Goal: Information Seeking & Learning: Find specific fact

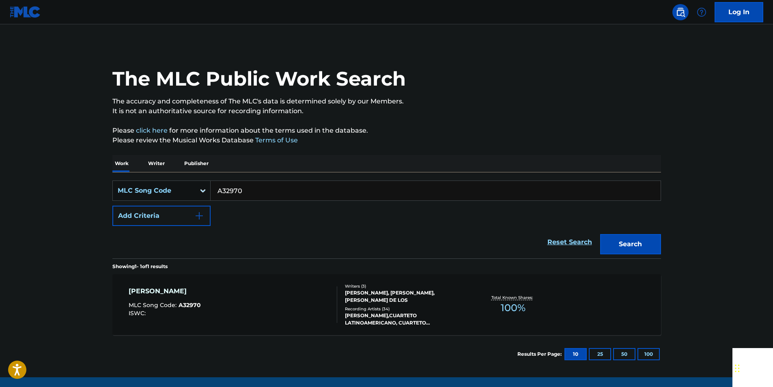
click at [251, 193] on input "A32970" at bounding box center [436, 190] width 450 height 19
paste input "N09564"
click at [647, 252] on button "Search" at bounding box center [630, 244] width 61 height 20
click at [260, 197] on input "N09564" at bounding box center [436, 190] width 450 height 19
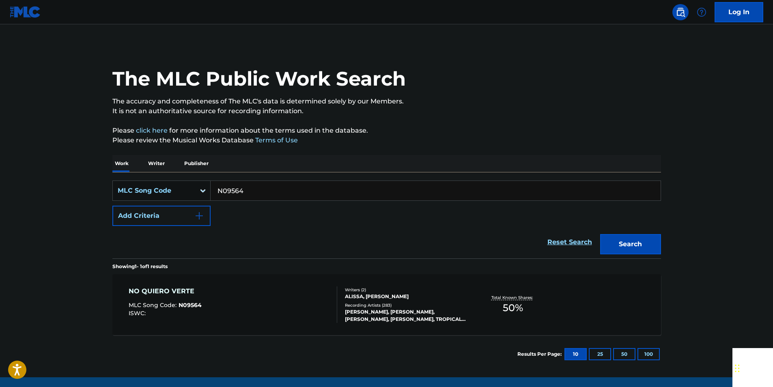
click at [260, 197] on input "N09564" at bounding box center [436, 190] width 450 height 19
paste input "C15030"
click at [650, 239] on button "Search" at bounding box center [630, 244] width 61 height 20
click at [256, 193] on input "C15030" at bounding box center [436, 190] width 450 height 19
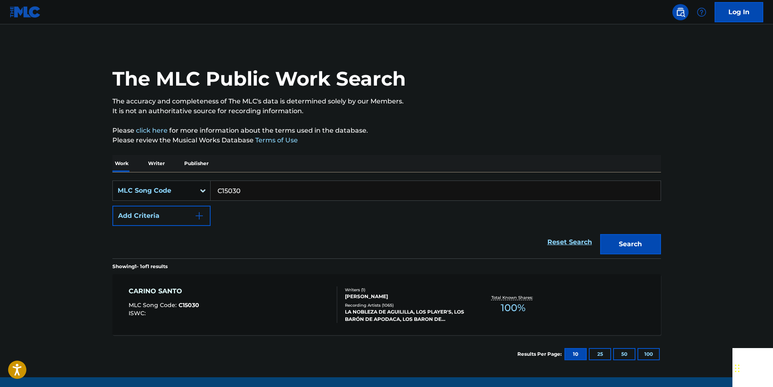
paste input "L06345"
click at [650, 243] on button "Search" at bounding box center [630, 244] width 61 height 20
click at [258, 192] on input "L06345" at bounding box center [436, 190] width 450 height 19
paste input "S31360"
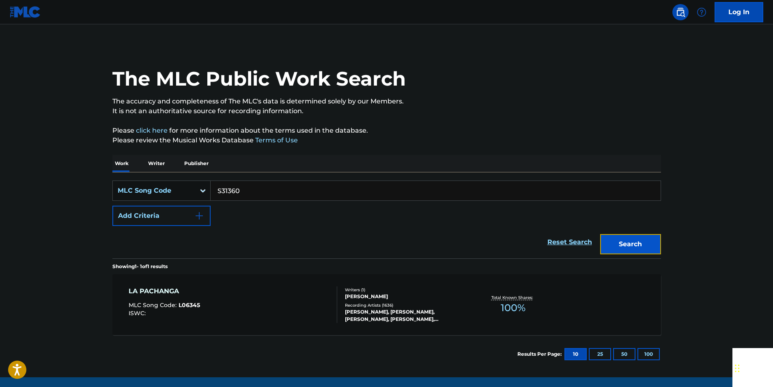
click at [649, 239] on button "Search" at bounding box center [630, 244] width 61 height 20
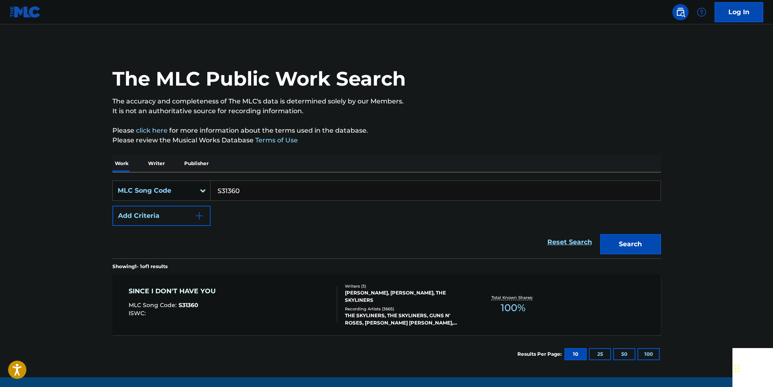
click at [246, 194] on input "S31360" at bounding box center [436, 190] width 450 height 19
paste input "924923"
click at [647, 240] on button "Search" at bounding box center [630, 244] width 61 height 20
click at [254, 190] on input "924923" at bounding box center [436, 190] width 450 height 19
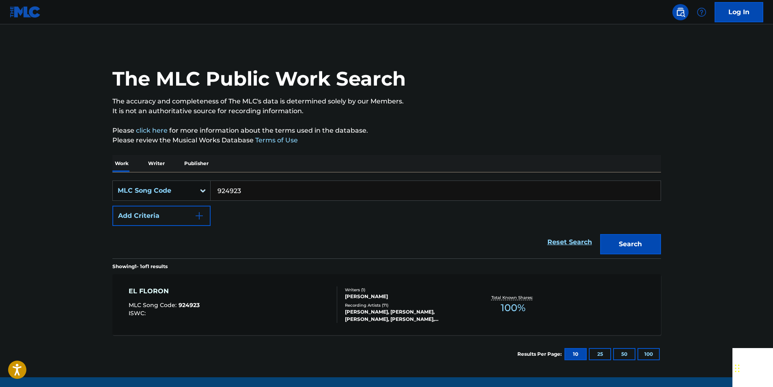
click at [254, 190] on input "924923" at bounding box center [436, 190] width 450 height 19
paste input "L06016"
click at [631, 246] on button "Search" at bounding box center [630, 244] width 61 height 20
click at [247, 196] on input "L06016" at bounding box center [436, 190] width 450 height 19
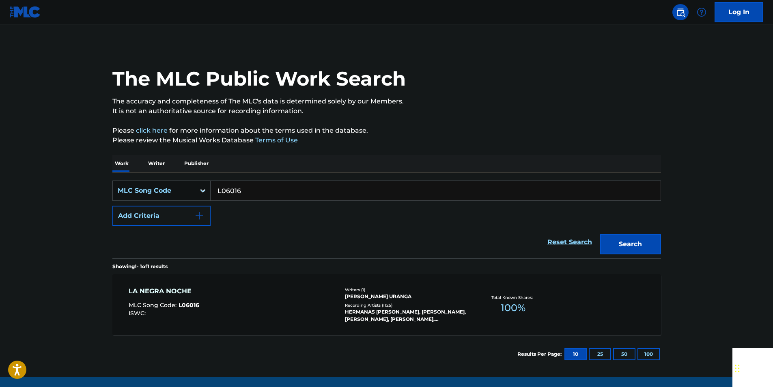
paste input "942402"
click at [647, 236] on button "Search" at bounding box center [630, 244] width 61 height 20
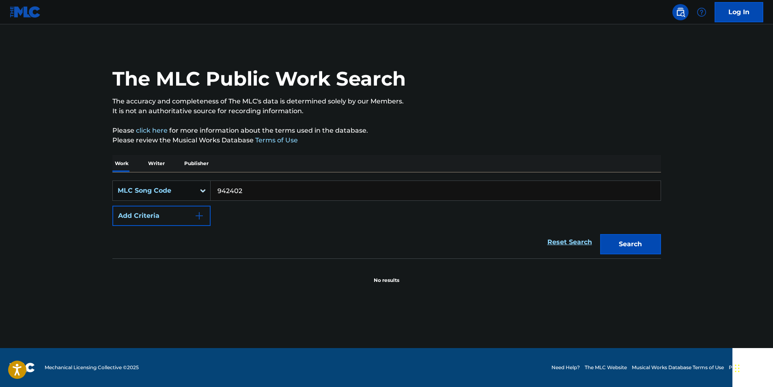
click at [261, 193] on input "942402" at bounding box center [436, 190] width 450 height 19
click at [651, 238] on button "Search" at bounding box center [630, 244] width 61 height 20
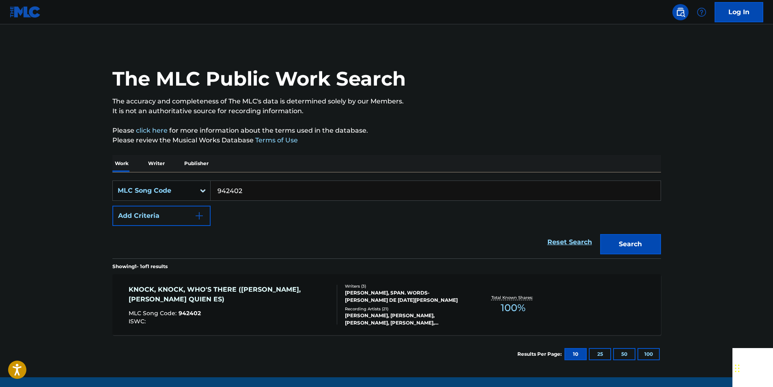
click at [256, 194] on input "942402" at bounding box center [436, 190] width 450 height 19
paste input "AV7LBF"
click at [653, 243] on button "Search" at bounding box center [630, 244] width 61 height 20
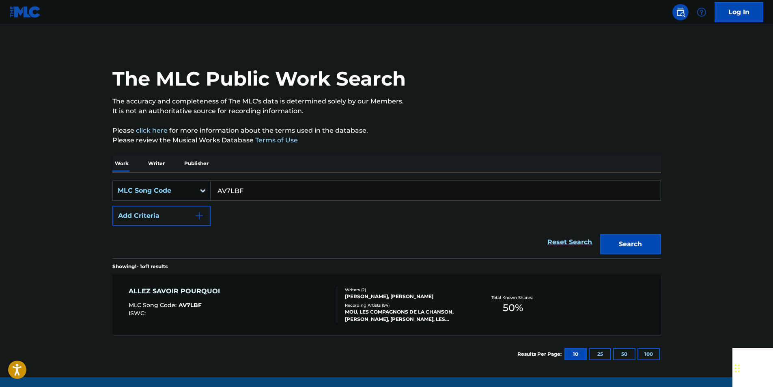
click at [253, 187] on input "AV7LBF" at bounding box center [436, 190] width 450 height 19
click at [254, 187] on input "AV7LBF" at bounding box center [436, 190] width 450 height 19
paste input "903498"
click at [646, 239] on button "Search" at bounding box center [630, 244] width 61 height 20
click at [258, 191] on input "903498" at bounding box center [436, 190] width 450 height 19
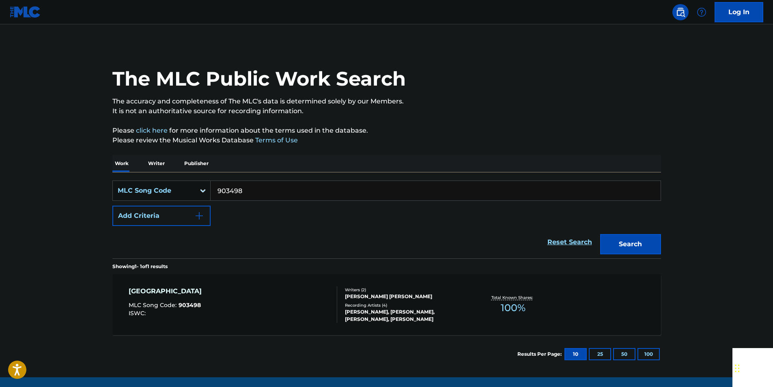
click at [258, 191] on input "903498" at bounding box center [436, 190] width 450 height 19
paste input "F0635E"
click at [649, 241] on button "Search" at bounding box center [630, 244] width 61 height 20
click at [254, 192] on input "F0635E" at bounding box center [436, 190] width 450 height 19
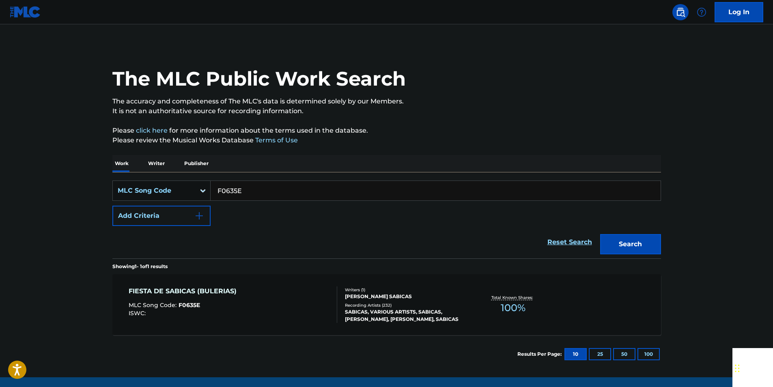
paste input "D03373"
click at [651, 241] on button "Search" at bounding box center [630, 244] width 61 height 20
click at [244, 191] on input "D03373" at bounding box center [436, 190] width 450 height 19
paste input "L02108"
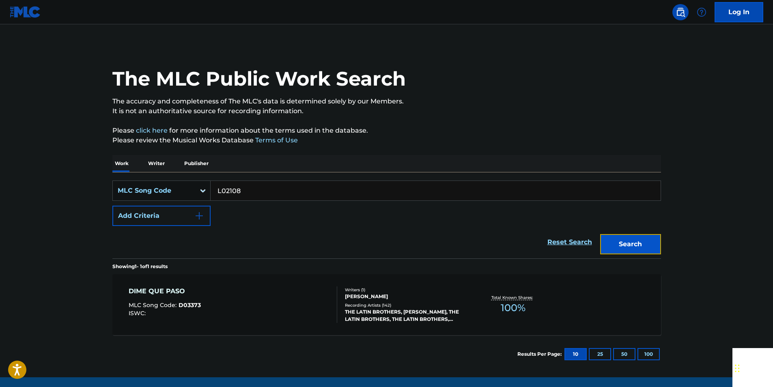
click at [650, 241] on button "Search" at bounding box center [630, 244] width 61 height 20
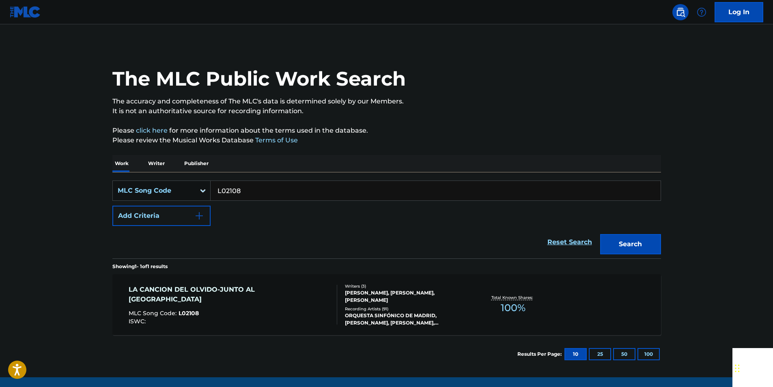
click at [254, 188] on input "L02108" at bounding box center [436, 190] width 450 height 19
paste input "G26440"
click at [653, 239] on button "Search" at bounding box center [630, 244] width 61 height 20
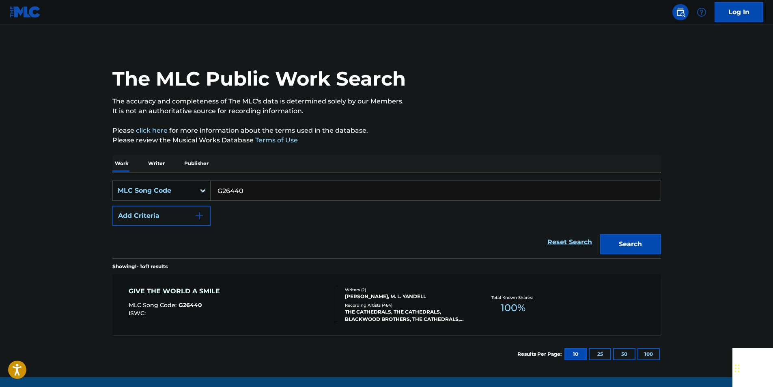
click at [256, 188] on input "G26440" at bounding box center [436, 190] width 450 height 19
paste input "HA5MUM"
click at [649, 243] on button "Search" at bounding box center [630, 244] width 61 height 20
click at [260, 186] on input "HA5MUM" at bounding box center [436, 190] width 450 height 19
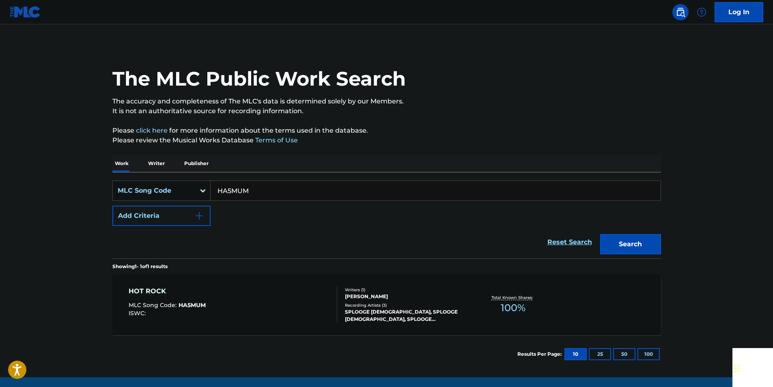
click at [260, 187] on input "HA5MUM" at bounding box center [436, 190] width 450 height 19
paste input "I4228T"
click at [646, 239] on button "Search" at bounding box center [630, 244] width 61 height 20
click at [243, 195] on input "I4228T" at bounding box center [436, 190] width 450 height 19
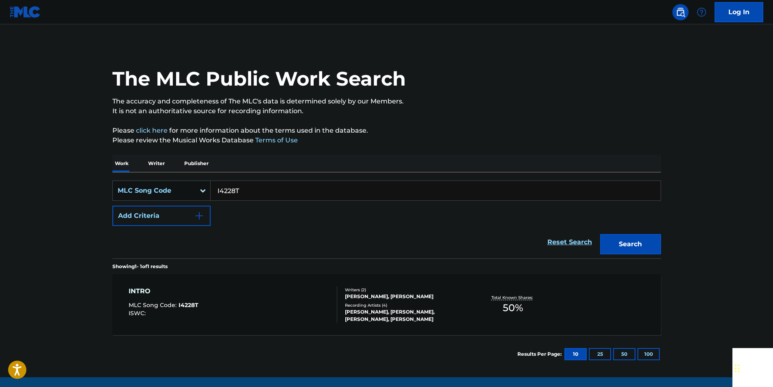
paste input "916946"
click at [623, 239] on button "Search" at bounding box center [630, 244] width 61 height 20
click at [249, 191] on input "916946" at bounding box center [436, 190] width 450 height 19
paste input "DB0Z43"
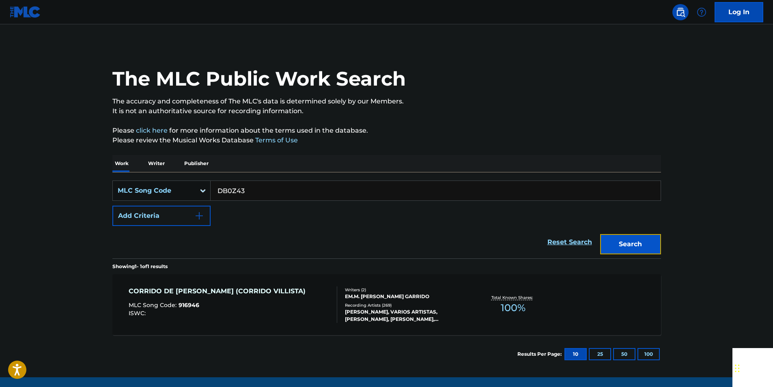
click at [650, 239] on button "Search" at bounding box center [630, 244] width 61 height 20
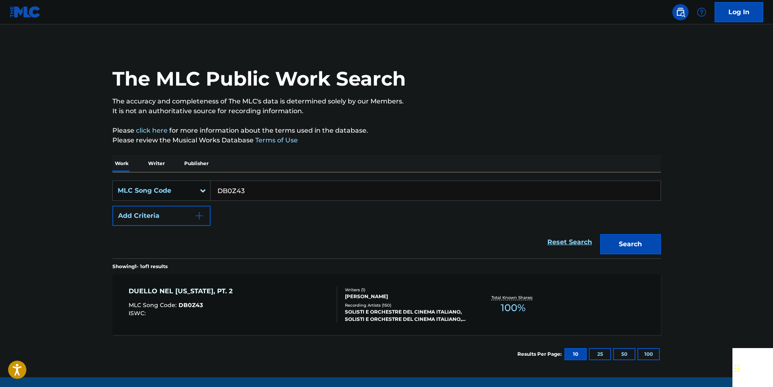
click at [253, 187] on input "DB0Z43" at bounding box center [436, 190] width 450 height 19
paste input "C12958"
click at [650, 239] on button "Search" at bounding box center [630, 244] width 61 height 20
click at [258, 192] on input "C12958" at bounding box center [436, 190] width 450 height 19
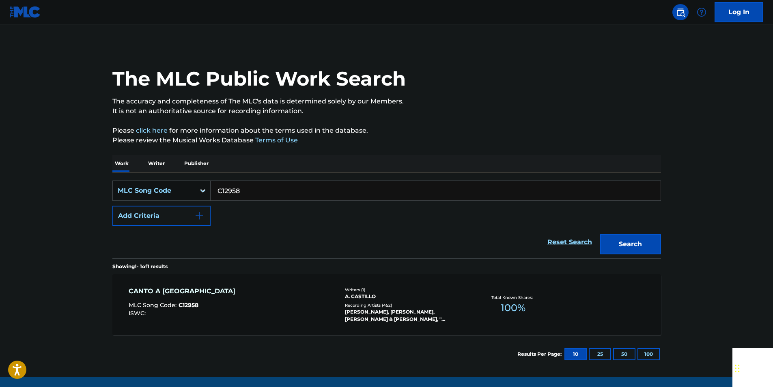
click at [258, 192] on input "C12958" at bounding box center [436, 190] width 450 height 19
paste input "LVAYEC"
click at [650, 240] on button "Search" at bounding box center [630, 244] width 61 height 20
click at [253, 191] on input "LVAYEC" at bounding box center [436, 190] width 450 height 19
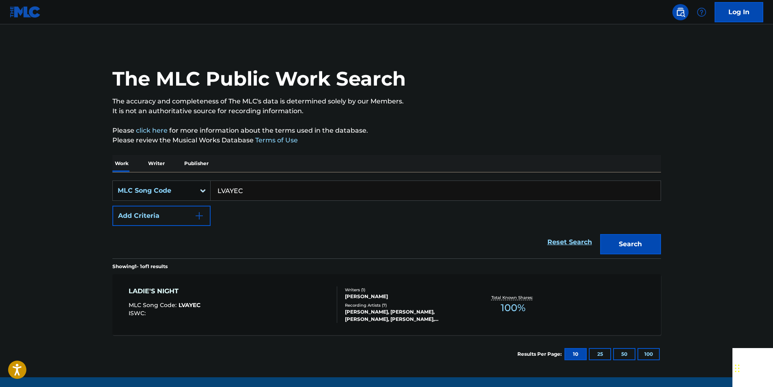
paste input "M12360"
click at [649, 239] on button "Search" at bounding box center [630, 244] width 61 height 20
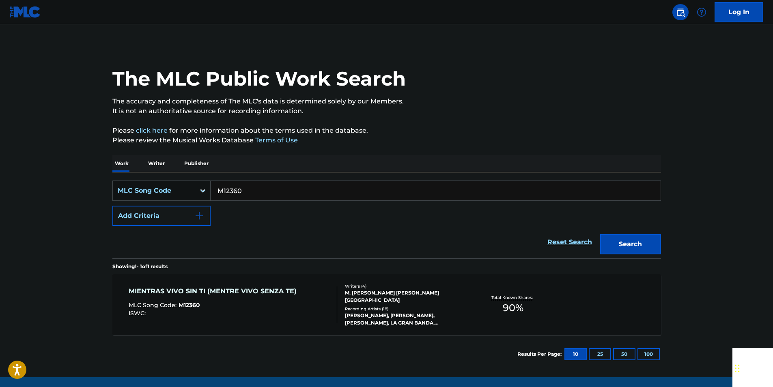
click at [258, 191] on input "M12360" at bounding box center [436, 190] width 450 height 19
paste input "971836"
click at [648, 240] on button "Search" at bounding box center [630, 244] width 61 height 20
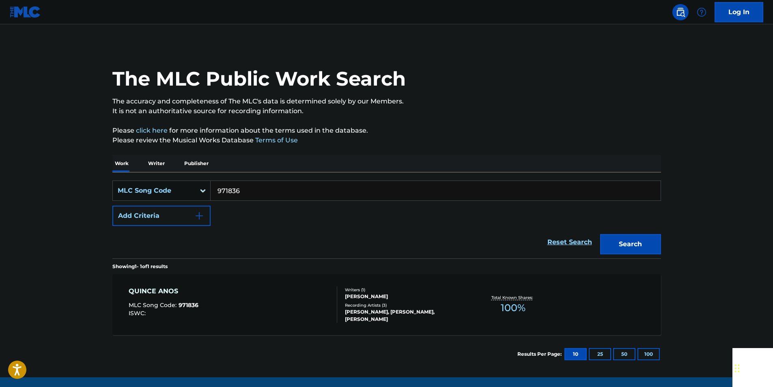
click at [246, 194] on input "971836" at bounding box center [436, 190] width 450 height 19
paste input "M42640"
click at [600, 234] on button "Search" at bounding box center [630, 244] width 61 height 20
click at [620, 237] on button "Search" at bounding box center [630, 244] width 61 height 20
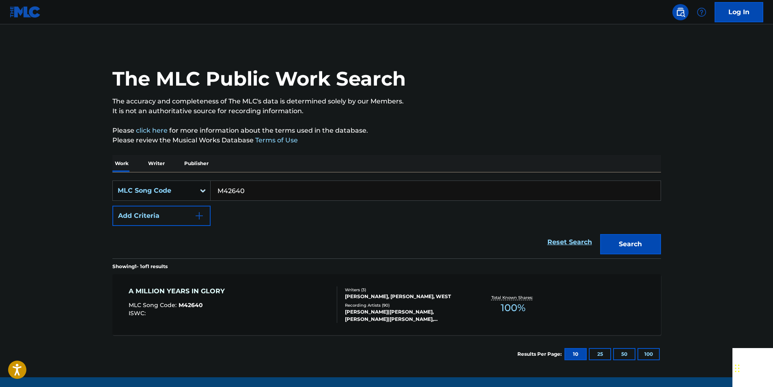
click at [254, 185] on input "M42640" at bounding box center [436, 190] width 450 height 19
drag, startPoint x: 254, startPoint y: 185, endPoint x: 239, endPoint y: 187, distance: 15.7
click at [254, 185] on input "M42640" at bounding box center [436, 190] width 450 height 19
paste input "N0828M"
click at [643, 248] on button "Search" at bounding box center [630, 244] width 61 height 20
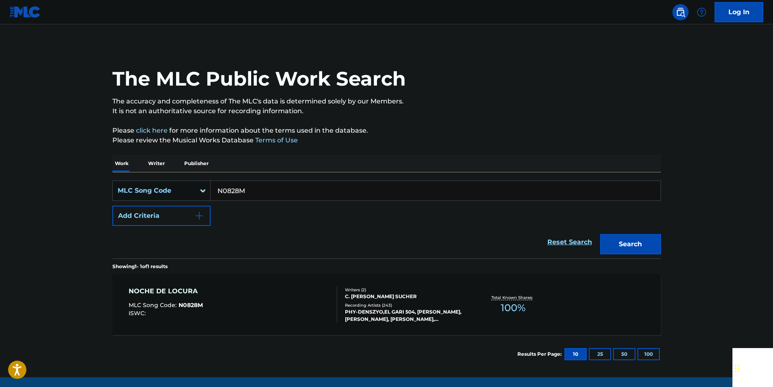
click at [253, 184] on input "N0828M" at bounding box center [436, 190] width 450 height 19
click at [253, 185] on input "N0828M" at bounding box center [436, 190] width 450 height 19
paste input "944252"
click at [626, 245] on button "Search" at bounding box center [630, 244] width 61 height 20
click at [252, 187] on input "944252" at bounding box center [436, 190] width 450 height 19
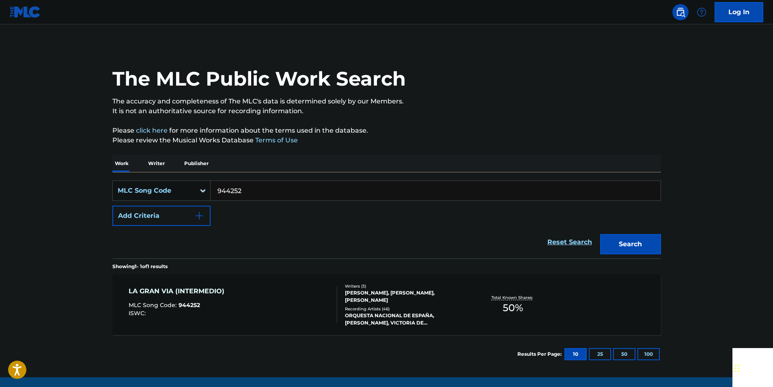
click at [252, 187] on input "944252" at bounding box center [436, 190] width 450 height 19
paste input "S06898"
click at [646, 240] on button "Search" at bounding box center [630, 244] width 61 height 20
click at [246, 193] on input "S06898" at bounding box center [436, 190] width 450 height 19
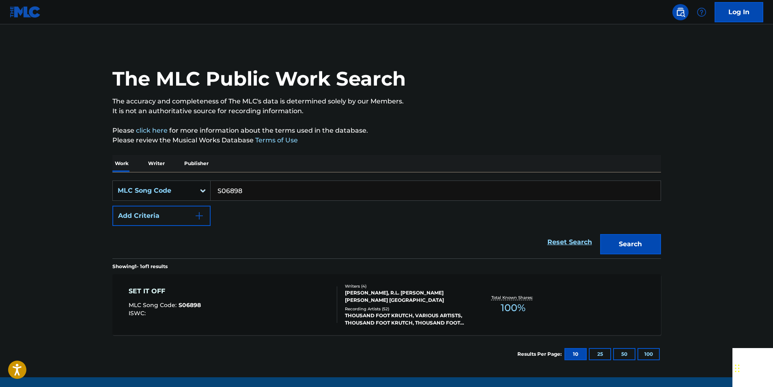
paste input "MA8DJW"
click at [646, 240] on button "Search" at bounding box center [630, 244] width 61 height 20
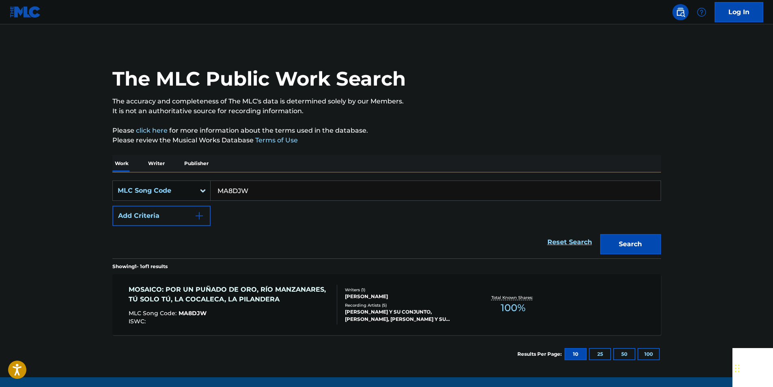
click at [256, 195] on input "MA8DJW" at bounding box center [436, 190] width 450 height 19
drag, startPoint x: 256, startPoint y: 195, endPoint x: 247, endPoint y: 192, distance: 9.5
click at [256, 195] on input "MA8DJW" at bounding box center [436, 190] width 450 height 19
paste input "1B6NIS"
click at [647, 246] on button "Search" at bounding box center [630, 244] width 61 height 20
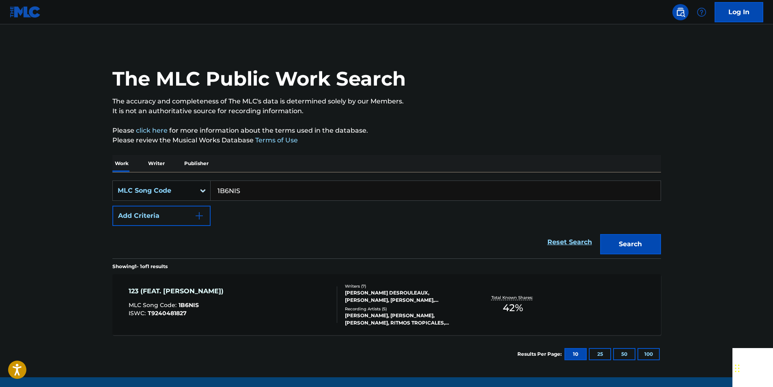
click at [267, 196] on input "1B6NIS" at bounding box center [436, 190] width 450 height 19
paste input "DB0S79"
click at [600, 234] on button "Search" at bounding box center [630, 244] width 61 height 20
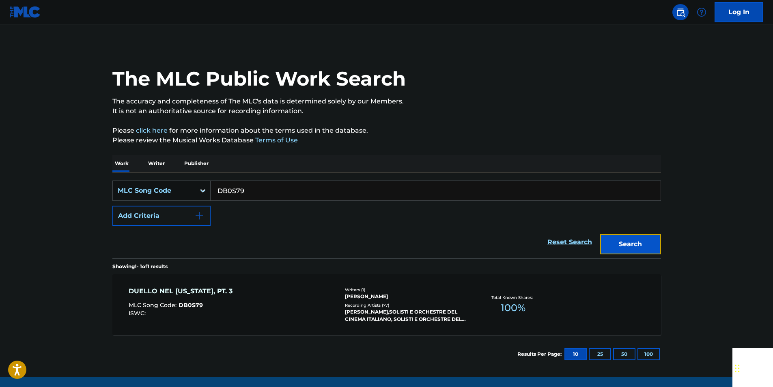
click at [621, 247] on button "Search" at bounding box center [630, 244] width 61 height 20
click at [258, 189] on input "DB0S79" at bounding box center [436, 190] width 450 height 19
paste input "N35624"
click at [650, 242] on button "Search" at bounding box center [630, 244] width 61 height 20
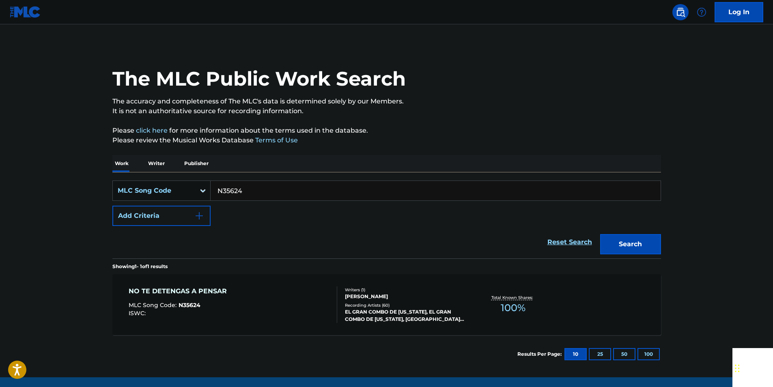
click at [250, 187] on input "N35624" at bounding box center [436, 190] width 450 height 19
click at [249, 187] on input "N35624" at bounding box center [436, 190] width 450 height 19
paste input "998253"
click at [649, 243] on button "Search" at bounding box center [630, 244] width 61 height 20
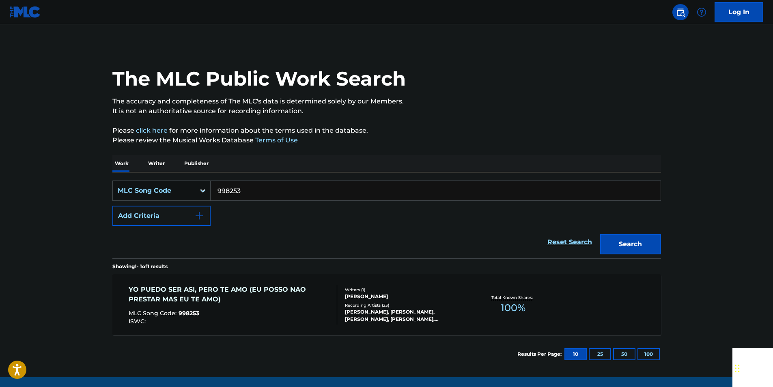
click at [273, 194] on input "998253" at bounding box center [436, 190] width 450 height 19
paste input "C80757"
click at [647, 237] on button "Search" at bounding box center [630, 244] width 61 height 20
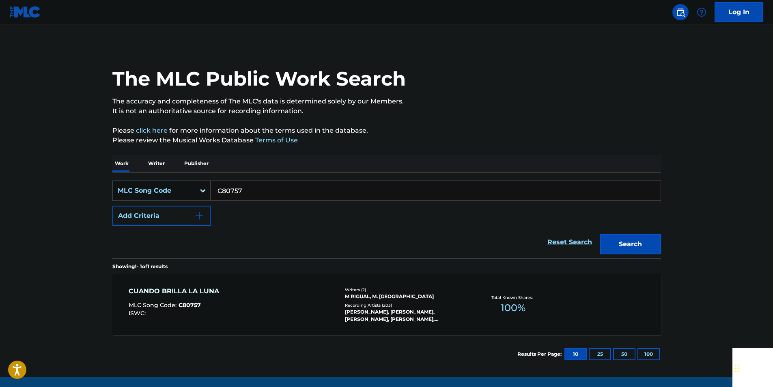
click at [247, 190] on input "C80757" at bounding box center [436, 190] width 450 height 19
paste input "U12350"
click at [638, 241] on button "Search" at bounding box center [630, 244] width 61 height 20
click at [249, 199] on input "U12350" at bounding box center [436, 190] width 450 height 19
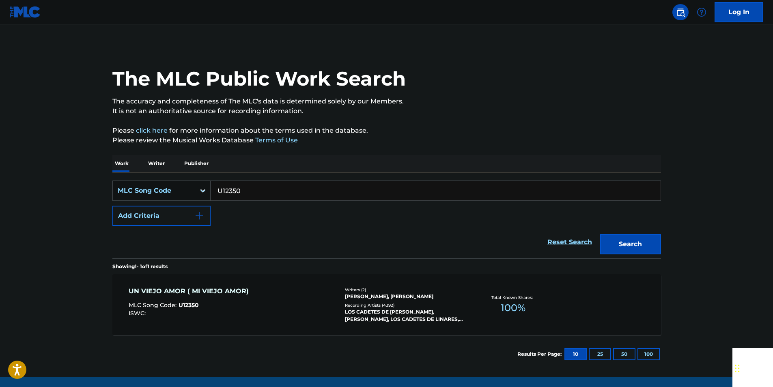
click at [249, 199] on input "U12350" at bounding box center [436, 190] width 450 height 19
paste input "L05795"
click at [641, 237] on button "Search" at bounding box center [630, 244] width 61 height 20
click at [253, 194] on input "L05795" at bounding box center [436, 190] width 450 height 19
drag, startPoint x: 253, startPoint y: 194, endPoint x: 238, endPoint y: 193, distance: 15.0
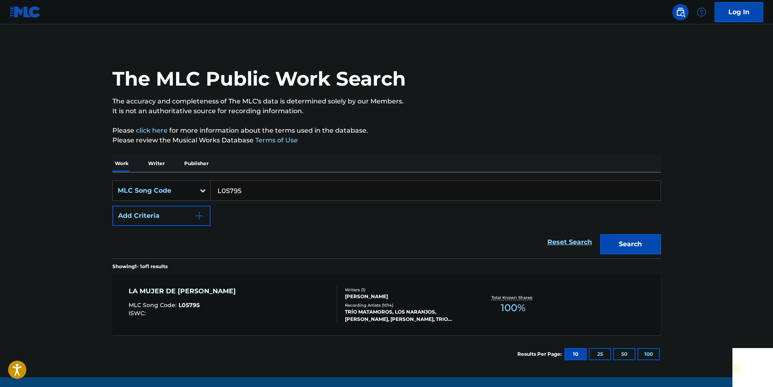
click at [252, 194] on input "L05795" at bounding box center [436, 190] width 450 height 19
paste input "SVELNJ"
click at [641, 242] on button "Search" at bounding box center [630, 244] width 61 height 20
click at [261, 184] on input "SVELNJ" at bounding box center [436, 190] width 450 height 19
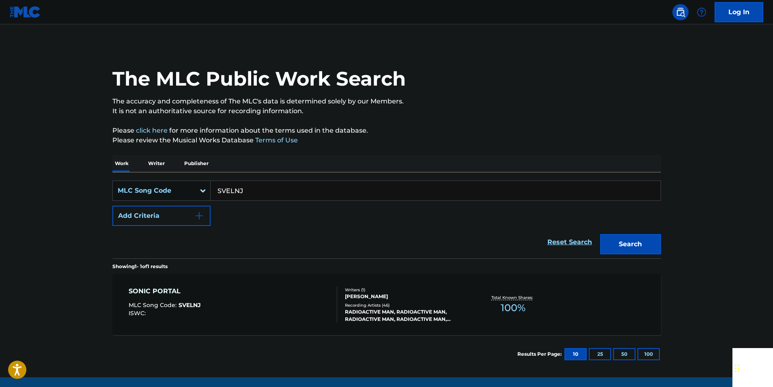
paste input "CVBNJ"
click at [620, 234] on button "Search" at bounding box center [630, 244] width 61 height 20
click at [247, 189] on input "CVBNJJ" at bounding box center [436, 190] width 450 height 19
paste input "V55220"
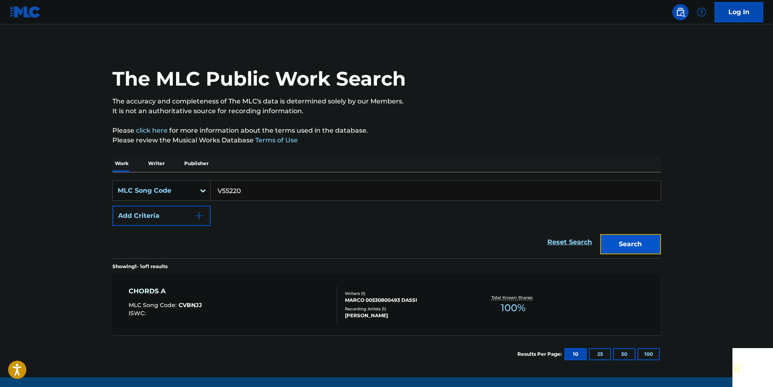
click at [656, 247] on button "Search" at bounding box center [630, 244] width 61 height 20
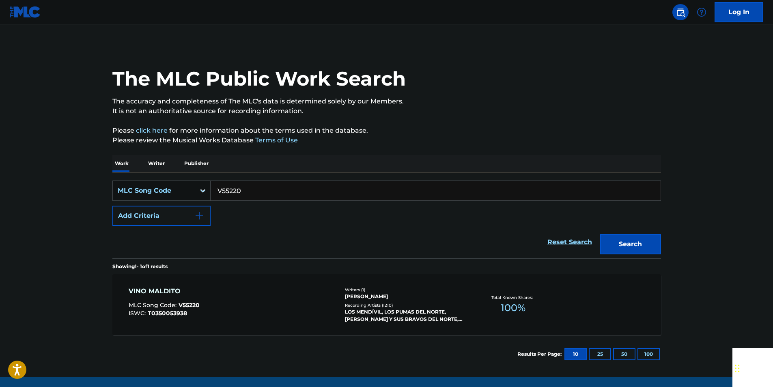
click at [247, 191] on input "V55220" at bounding box center [436, 190] width 450 height 19
paste input "A8316N"
click at [609, 236] on button "Search" at bounding box center [630, 244] width 61 height 20
click at [264, 193] on input "A8316N" at bounding box center [436, 190] width 450 height 19
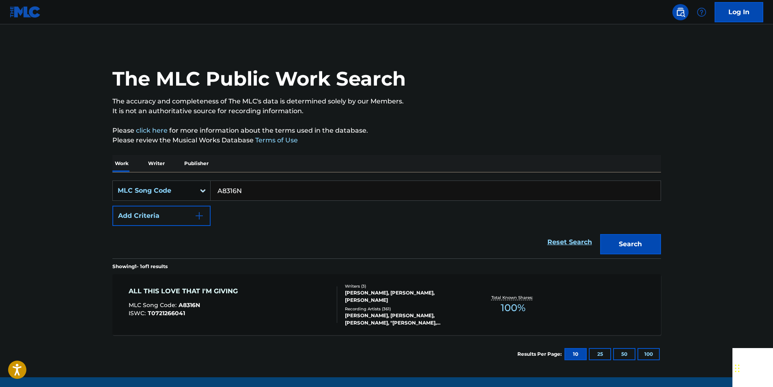
click at [264, 193] on input "A8316N" at bounding box center [436, 190] width 450 height 19
paste input "N1282W"
click at [638, 239] on button "Search" at bounding box center [630, 244] width 61 height 20
click at [260, 192] on input "N1282W" at bounding box center [436, 190] width 450 height 19
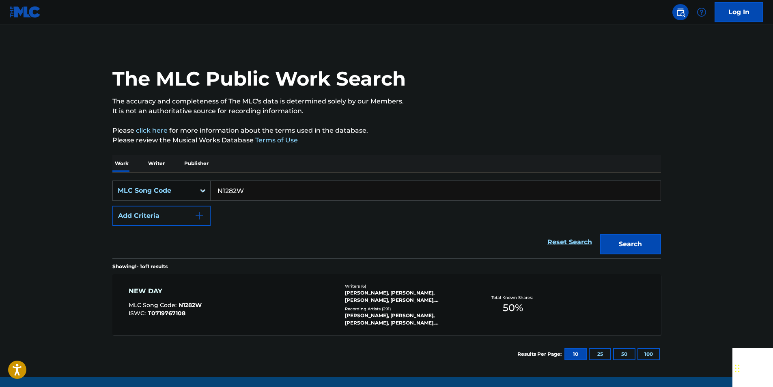
paste input "CVC32K"
click at [630, 243] on button "Search" at bounding box center [630, 244] width 61 height 20
click at [262, 191] on input "CVC32K" at bounding box center [436, 190] width 450 height 19
paste input "20455"
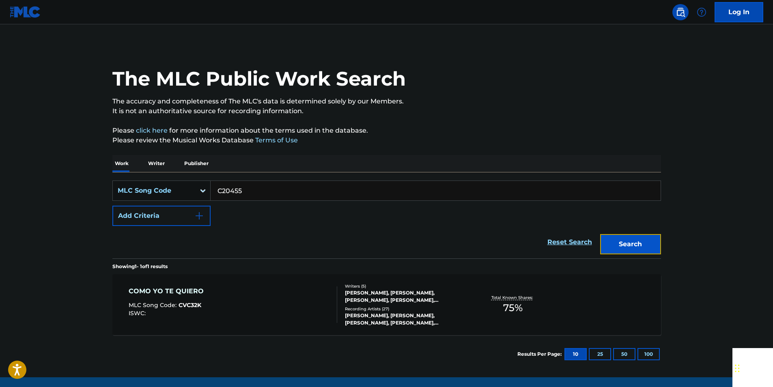
click at [648, 242] on button "Search" at bounding box center [630, 244] width 61 height 20
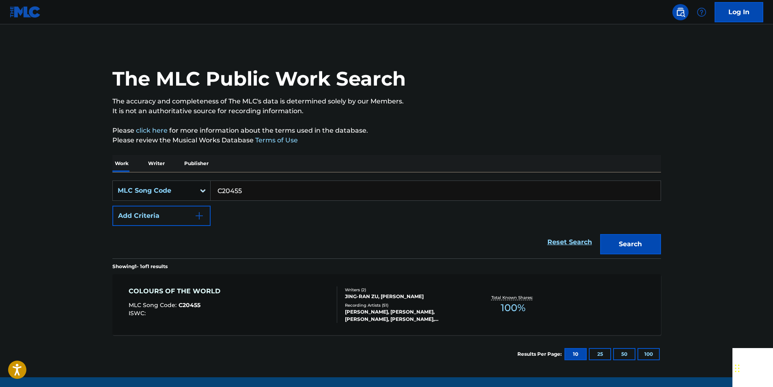
click at [244, 189] on input "C20455" at bounding box center [436, 190] width 450 height 19
paste input "945259"
click at [609, 241] on button "Search" at bounding box center [630, 244] width 61 height 20
click at [258, 191] on input "945259" at bounding box center [436, 190] width 450 height 19
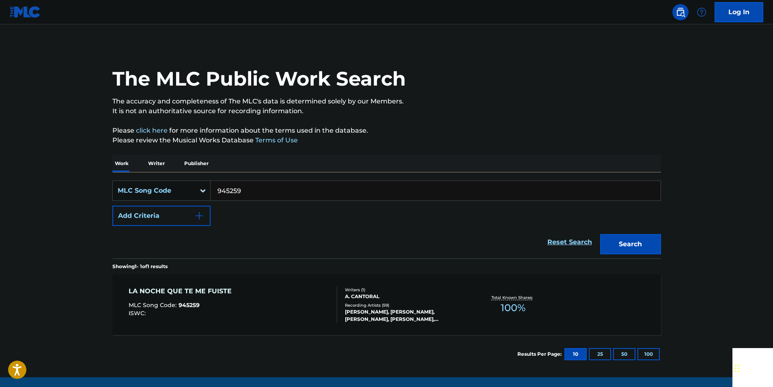
click at [258, 191] on input "945259" at bounding box center [436, 190] width 450 height 19
paste input "E29782"
click at [638, 243] on button "Search" at bounding box center [630, 244] width 61 height 20
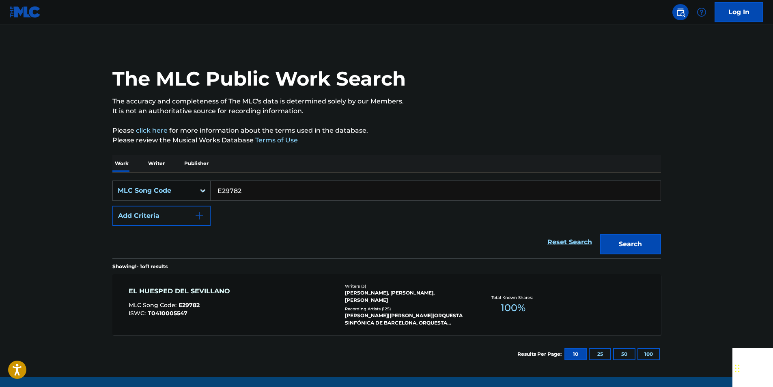
click at [249, 193] on input "E29782" at bounding box center [436, 190] width 450 height 19
paste input "Z6071U"
click at [645, 239] on button "Search" at bounding box center [630, 244] width 61 height 20
click at [260, 191] on input "Z6071U" at bounding box center [436, 190] width 450 height 19
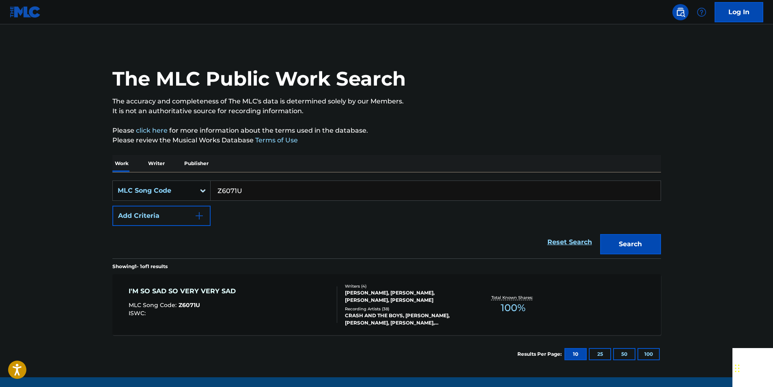
click at [260, 191] on input "Z6071U" at bounding box center [436, 190] width 450 height 19
paste input "L04480"
click at [626, 245] on button "Search" at bounding box center [630, 244] width 61 height 20
click at [243, 187] on input "L04480" at bounding box center [436, 190] width 450 height 19
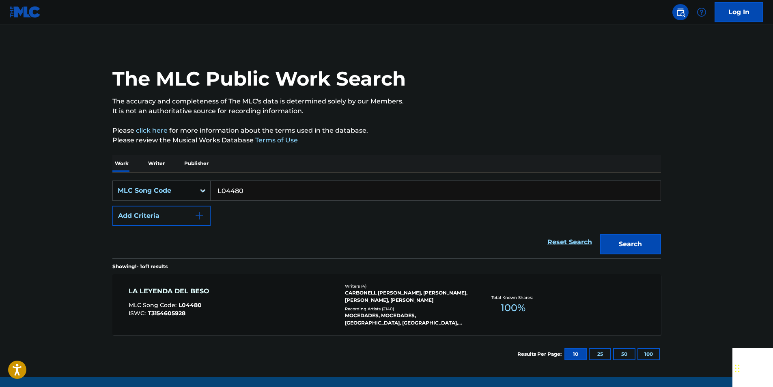
paste input "A72285"
click at [622, 249] on button "Search" at bounding box center [630, 244] width 61 height 20
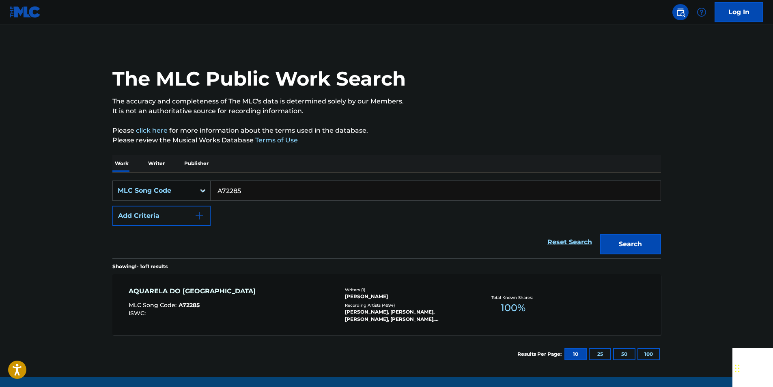
click at [250, 191] on input "A72285" at bounding box center [436, 190] width 450 height 19
paste input "P7076N"
click at [655, 245] on button "Search" at bounding box center [630, 244] width 61 height 20
click at [249, 188] on input "P7076N" at bounding box center [436, 190] width 450 height 19
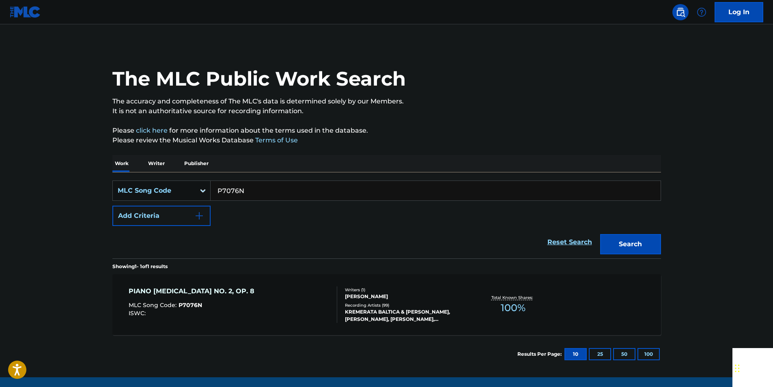
click at [249, 188] on input "P7076N" at bounding box center [436, 190] width 450 height 19
paste input "T2358I"
click at [616, 244] on button "Search" at bounding box center [630, 244] width 61 height 20
click at [254, 196] on input "T2358I" at bounding box center [436, 190] width 450 height 19
click at [253, 197] on input "T2358I" at bounding box center [436, 190] width 450 height 19
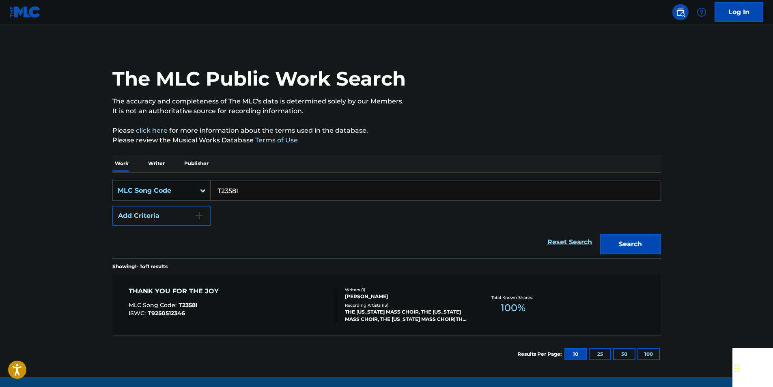
paste input "966334"
click at [624, 247] on button "Search" at bounding box center [630, 244] width 61 height 20
click at [259, 187] on input "966334" at bounding box center [436, 190] width 450 height 19
paste input "8331"
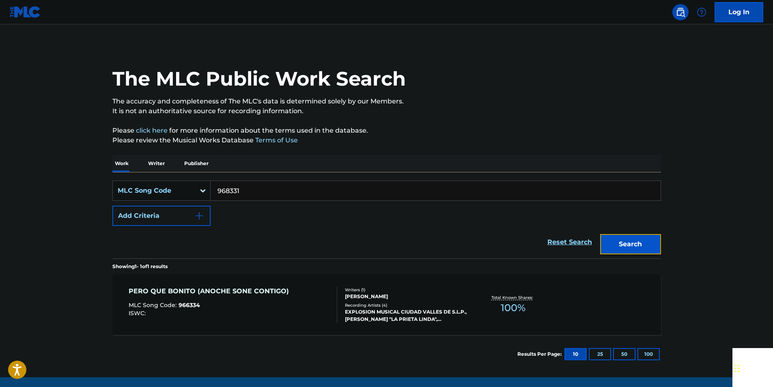
click at [616, 250] on button "Search" at bounding box center [630, 244] width 61 height 20
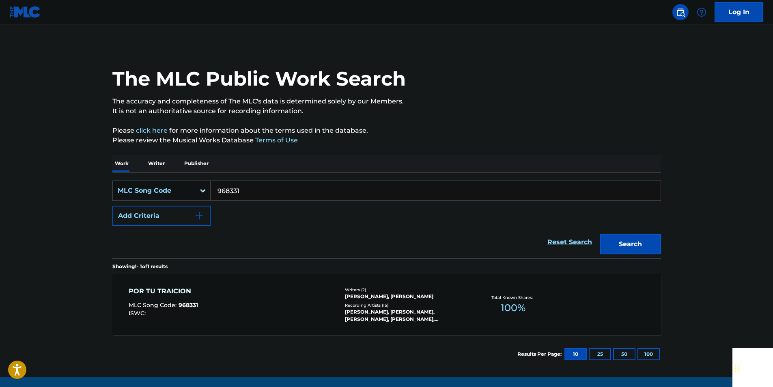
click at [258, 187] on input "968331" at bounding box center [436, 190] width 450 height 19
paste input "Y23960"
click at [620, 249] on button "Search" at bounding box center [630, 244] width 61 height 20
click at [251, 187] on input "Y23960" at bounding box center [436, 190] width 450 height 19
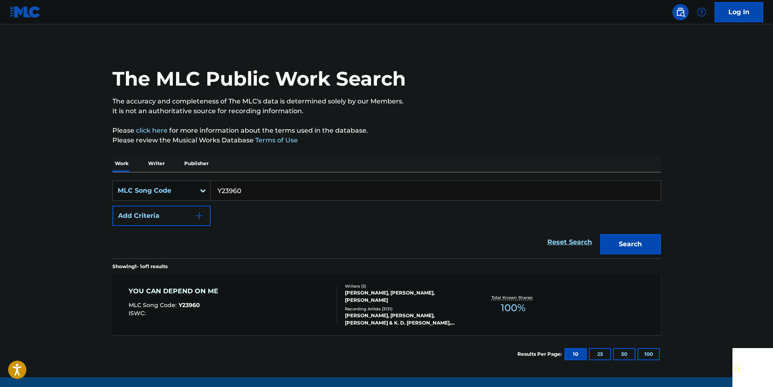
click at [251, 187] on input "Y23960" at bounding box center [436, 190] width 450 height 19
paste input "M6944Y"
click at [629, 248] on button "Search" at bounding box center [630, 244] width 61 height 20
click at [245, 191] on input "M6944Y" at bounding box center [436, 190] width 450 height 19
click at [243, 191] on input "M6944Y" at bounding box center [436, 190] width 450 height 19
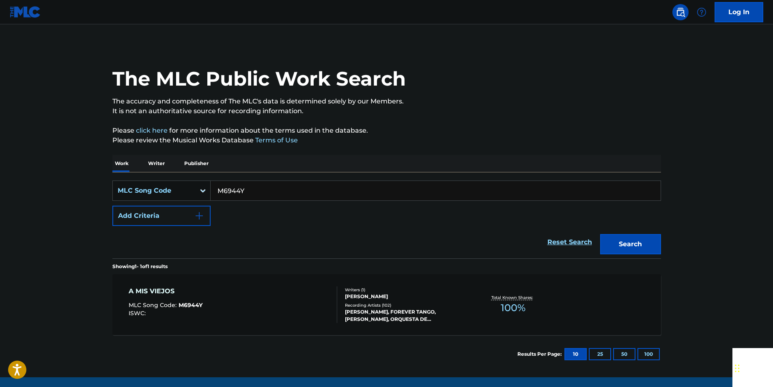
click at [243, 191] on input "M6944Y" at bounding box center [436, 190] width 450 height 19
paste input "C13885"
click at [637, 246] on button "Search" at bounding box center [630, 244] width 61 height 20
click at [252, 191] on input "C13885" at bounding box center [436, 190] width 450 height 19
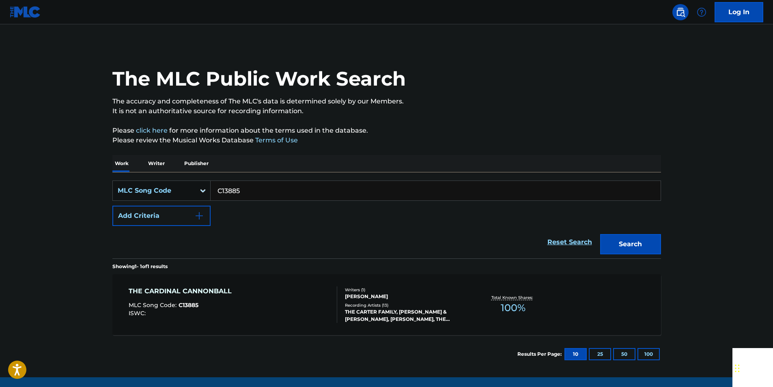
paste input "E5216N"
click at [656, 245] on button "Search" at bounding box center [630, 244] width 61 height 20
click at [249, 186] on input "E5216N" at bounding box center [436, 190] width 450 height 19
click at [250, 186] on input "E5216N" at bounding box center [436, 190] width 450 height 19
paste input "918816"
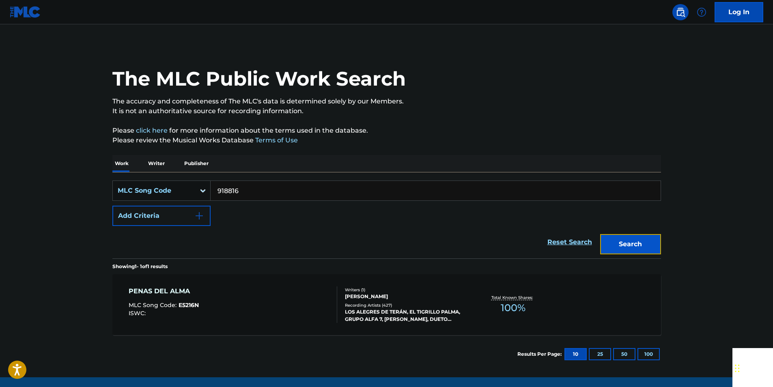
click at [636, 242] on button "Search" at bounding box center [630, 244] width 61 height 20
click at [246, 196] on input "918816" at bounding box center [436, 190] width 450 height 19
paste input "TVAR4"
click at [659, 252] on button "Search" at bounding box center [630, 244] width 61 height 20
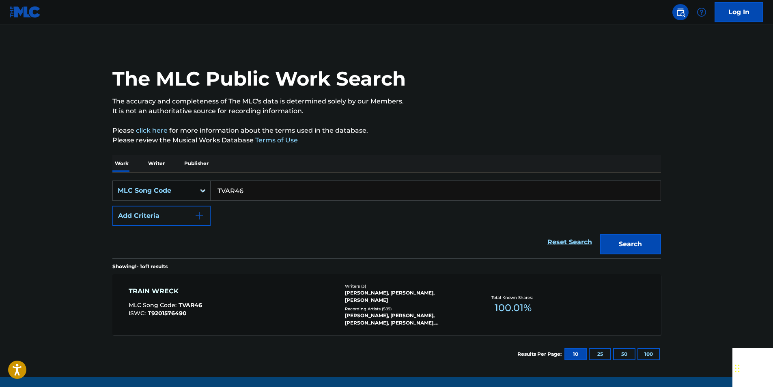
click at [252, 193] on input "TVAR46" at bounding box center [436, 190] width 450 height 19
paste input "D88993"
click at [650, 247] on button "Search" at bounding box center [630, 244] width 61 height 20
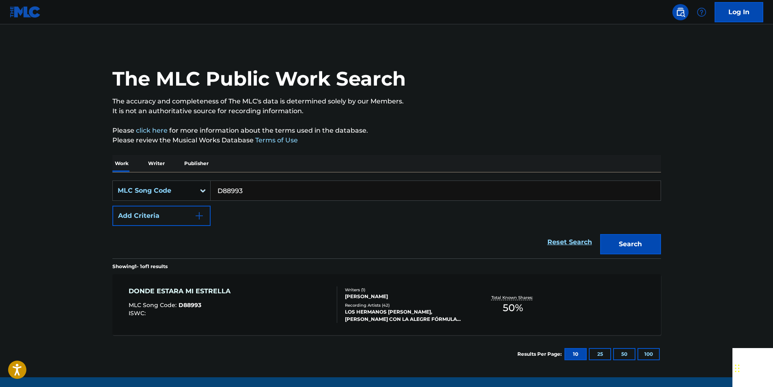
click at [243, 189] on input "D88993" at bounding box center [436, 190] width 450 height 19
drag, startPoint x: 243, startPoint y: 189, endPoint x: 238, endPoint y: 191, distance: 4.9
click at [243, 189] on input "D88993" at bounding box center [436, 190] width 450 height 19
paste input "BV85IR"
click at [647, 254] on div "Search" at bounding box center [628, 242] width 65 height 32
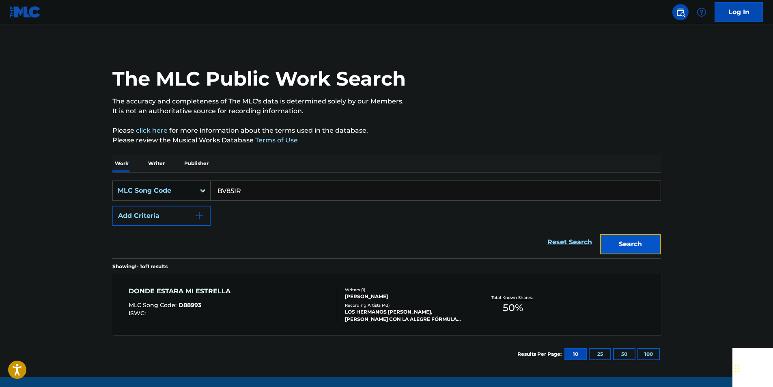
click at [637, 244] on button "Search" at bounding box center [630, 244] width 61 height 20
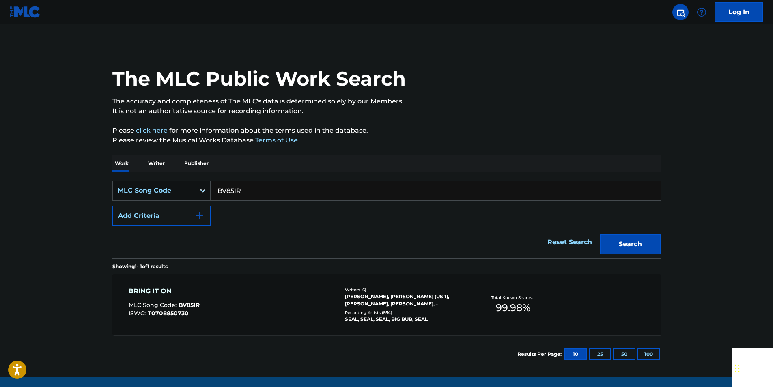
click at [257, 190] on input "BV85IR" at bounding box center [436, 190] width 450 height 19
paste input "P34009"
click at [653, 244] on button "Search" at bounding box center [630, 244] width 61 height 20
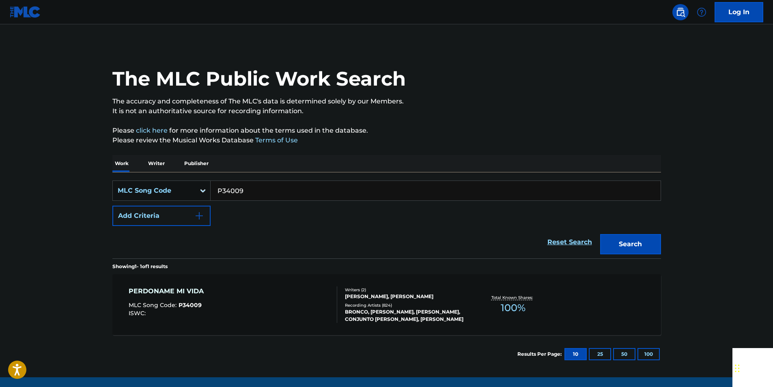
click at [236, 193] on input "P34009" at bounding box center [436, 190] width 450 height 19
paste input "C3662E"
click at [628, 243] on button "Search" at bounding box center [630, 244] width 61 height 20
click at [240, 194] on input "C3662E" at bounding box center [436, 190] width 450 height 19
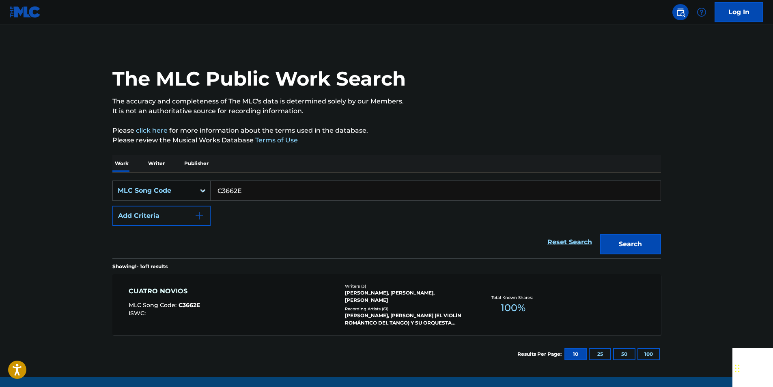
click at [240, 194] on input "C3662E" at bounding box center [436, 190] width 450 height 19
click at [252, 190] on input "C3662E" at bounding box center [436, 190] width 450 height 19
paste input "D5231"
click at [648, 244] on button "Search" at bounding box center [630, 244] width 61 height 20
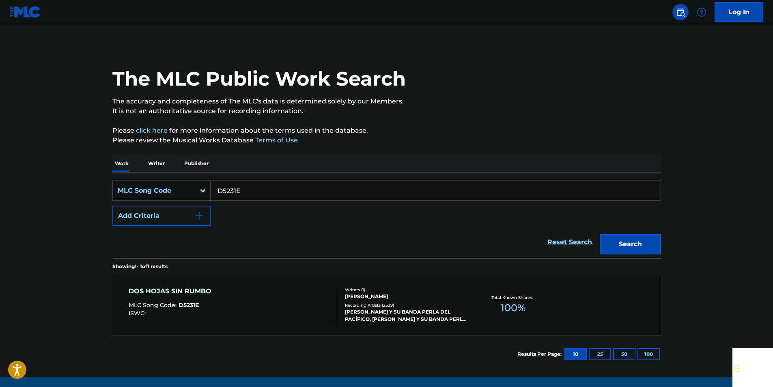
click at [250, 186] on input "D5231E" at bounding box center [436, 190] width 450 height 19
paste input "P2520N"
click at [634, 236] on button "Search" at bounding box center [630, 244] width 61 height 20
click at [258, 190] on input "P2520N" at bounding box center [436, 190] width 450 height 19
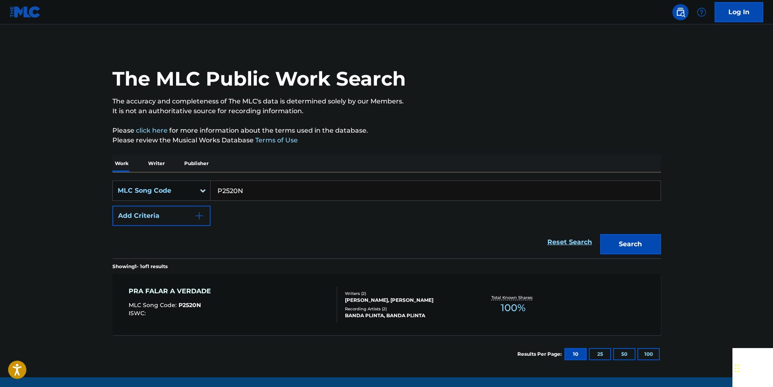
click at [258, 190] on input "P2520N" at bounding box center [436, 190] width 450 height 19
paste input "994961"
click at [634, 249] on button "Search" at bounding box center [630, 244] width 61 height 20
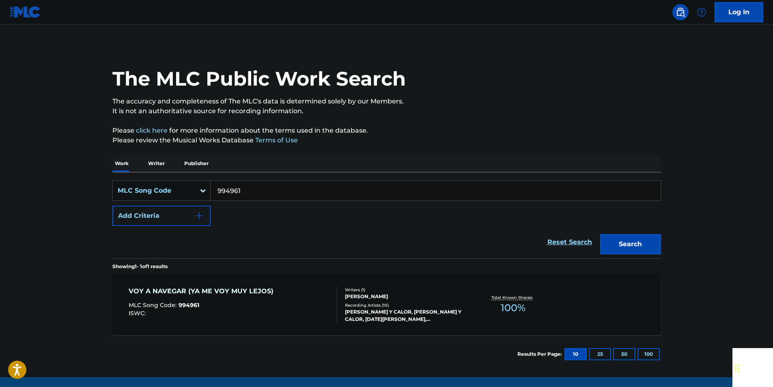
click at [256, 198] on input "994961" at bounding box center [436, 190] width 450 height 19
paste input "A2366S"
click at [657, 243] on button "Search" at bounding box center [630, 244] width 61 height 20
click at [258, 195] on input "A2366S" at bounding box center [436, 190] width 450 height 19
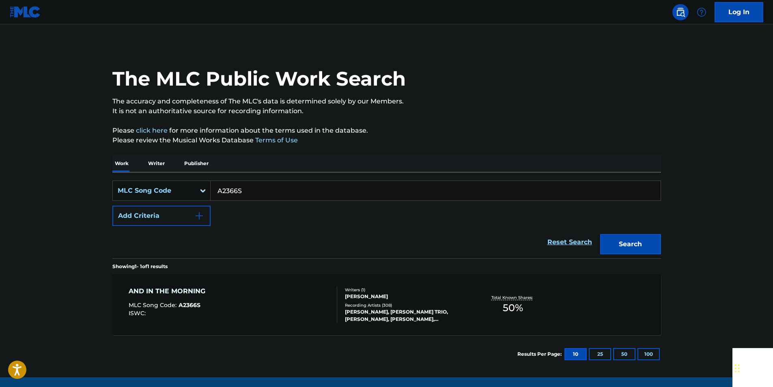
click at [258, 195] on input "A2366S" at bounding box center [436, 190] width 450 height 19
paste input "6388V"
click at [651, 243] on button "Search" at bounding box center [630, 244] width 61 height 20
click at [247, 191] on input "A6388V" at bounding box center [436, 190] width 450 height 19
drag, startPoint x: 247, startPoint y: 191, endPoint x: 239, endPoint y: 192, distance: 8.2
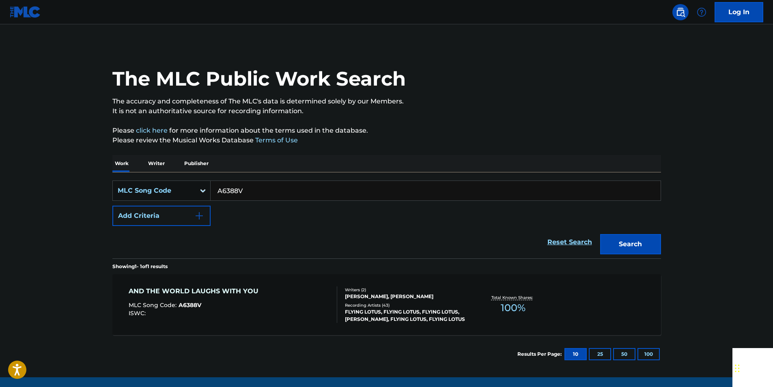
click at [247, 191] on input "A6388V" at bounding box center [436, 190] width 450 height 19
paste input "C59653"
click at [624, 244] on button "Search" at bounding box center [630, 244] width 61 height 20
click at [241, 195] on input "C59653" at bounding box center [436, 190] width 450 height 19
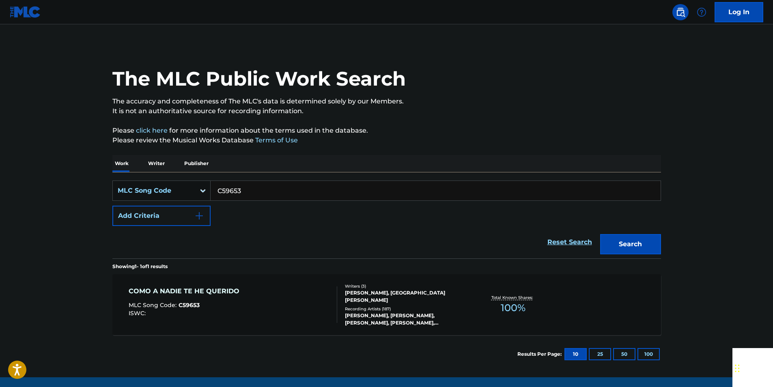
paste input "F1706U"
click at [624, 245] on button "Search" at bounding box center [630, 244] width 61 height 20
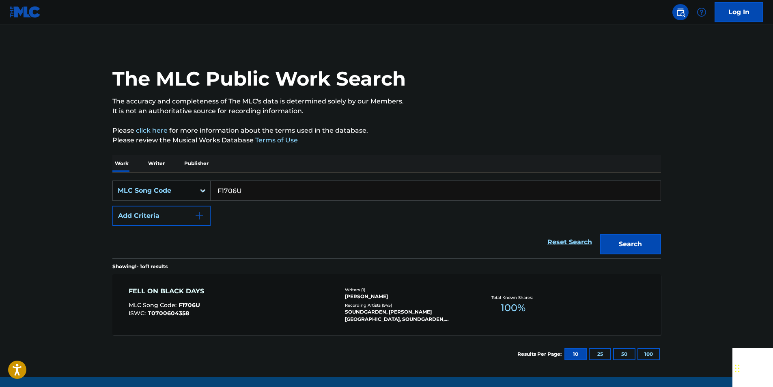
click at [249, 194] on input "F1706U" at bounding box center [436, 190] width 450 height 19
paste input "E02535"
click at [629, 244] on button "Search" at bounding box center [630, 244] width 61 height 20
click at [251, 190] on input "E02535" at bounding box center [436, 190] width 450 height 19
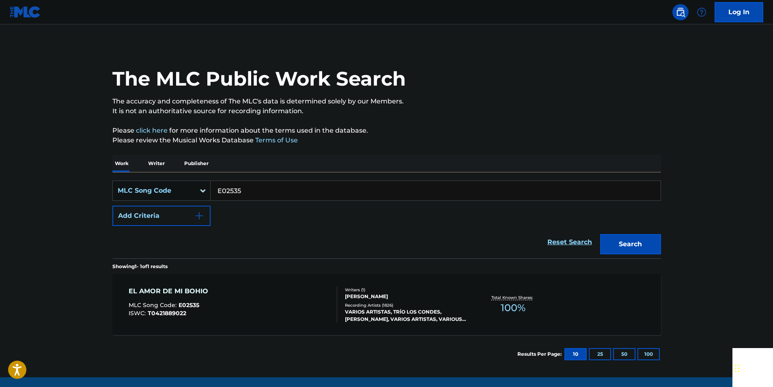
click at [251, 190] on input "E02535" at bounding box center [436, 190] width 450 height 19
paste input "T73849"
click at [652, 240] on button "Search" at bounding box center [630, 244] width 61 height 20
click at [247, 192] on input "T73849" at bounding box center [436, 190] width 450 height 19
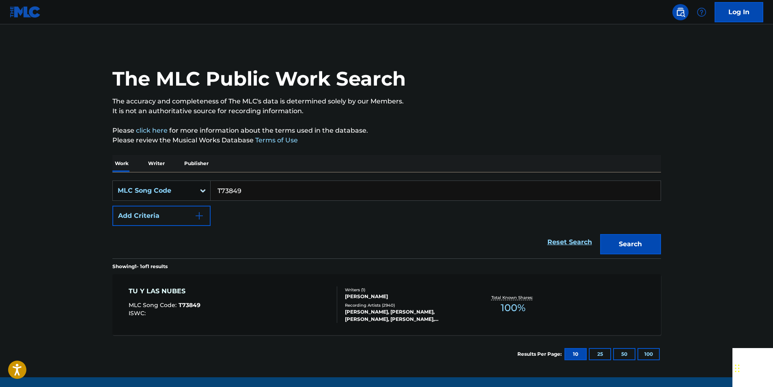
paste input "D03373"
click at [617, 244] on button "Search" at bounding box center [630, 244] width 61 height 20
click at [247, 187] on input "D03373" at bounding box center [436, 190] width 450 height 19
paste input "70691"
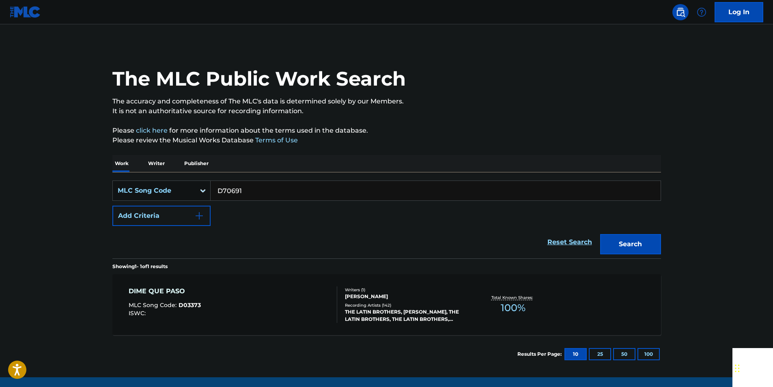
click at [600, 234] on button "Search" at bounding box center [630, 244] width 61 height 20
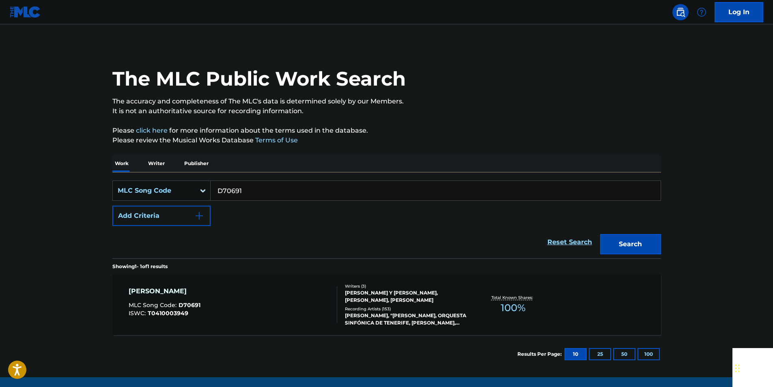
click at [244, 190] on input "D70691" at bounding box center [436, 190] width 450 height 19
paste input "995397"
click at [653, 246] on button "Search" at bounding box center [630, 244] width 61 height 20
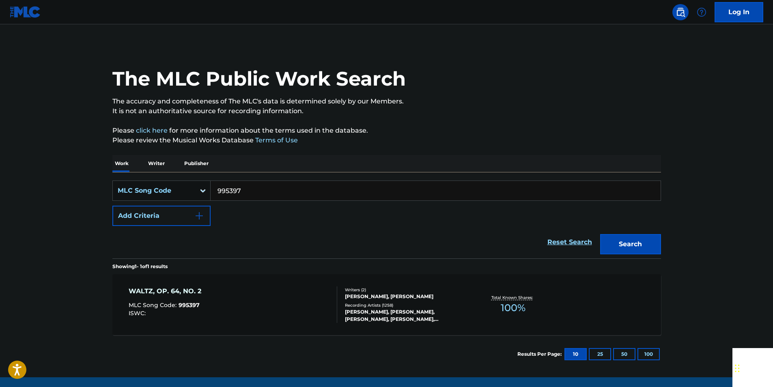
click at [254, 195] on input "995397" at bounding box center [436, 190] width 450 height 19
paste input "J3622M"
click at [630, 241] on button "Search" at bounding box center [630, 244] width 61 height 20
click at [254, 193] on input "J3622M" at bounding box center [436, 190] width 450 height 19
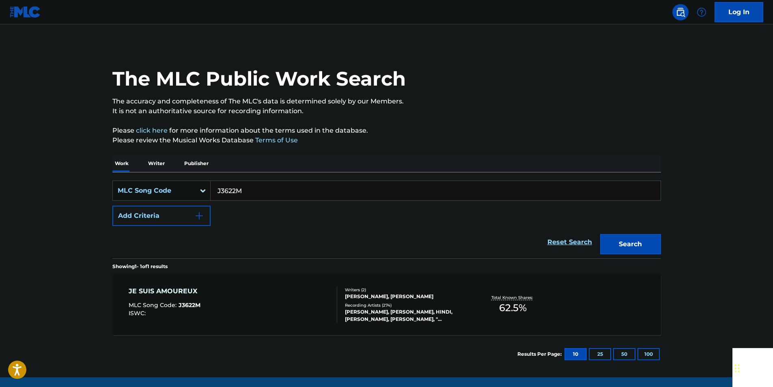
click at [254, 193] on input "J3622M" at bounding box center [436, 190] width 450 height 19
paste input "W07569"
click at [653, 241] on button "Search" at bounding box center [630, 244] width 61 height 20
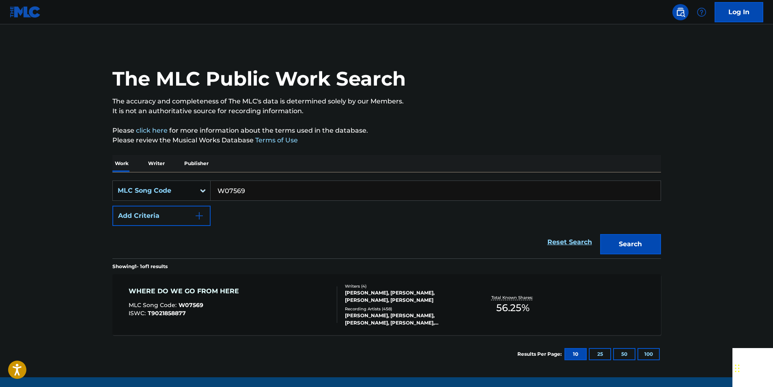
click at [251, 190] on input "W07569" at bounding box center [436, 190] width 450 height 19
paste input "L06523"
click at [647, 244] on button "Search" at bounding box center [630, 244] width 61 height 20
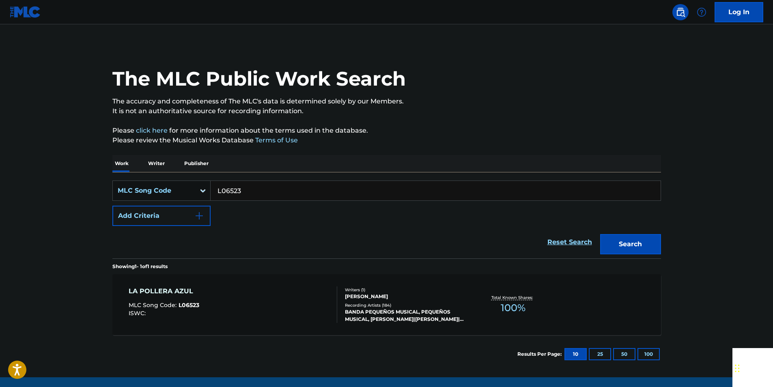
click at [256, 193] on input "L06523" at bounding box center [436, 190] width 450 height 19
paste input "3981A"
click at [610, 238] on button "Search" at bounding box center [630, 244] width 61 height 20
click at [250, 192] on input "L3981A" at bounding box center [436, 190] width 450 height 19
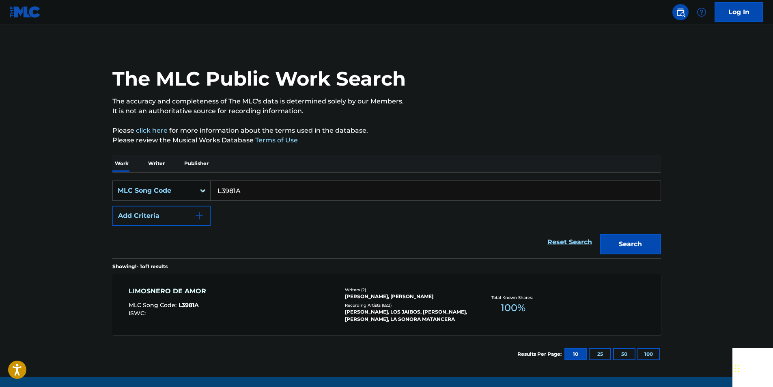
click at [250, 193] on input "L3981A" at bounding box center [436, 190] width 450 height 19
paste input "G2187O"
click at [621, 243] on button "Search" at bounding box center [630, 244] width 61 height 20
click at [247, 191] on input "G2187O" at bounding box center [436, 190] width 450 height 19
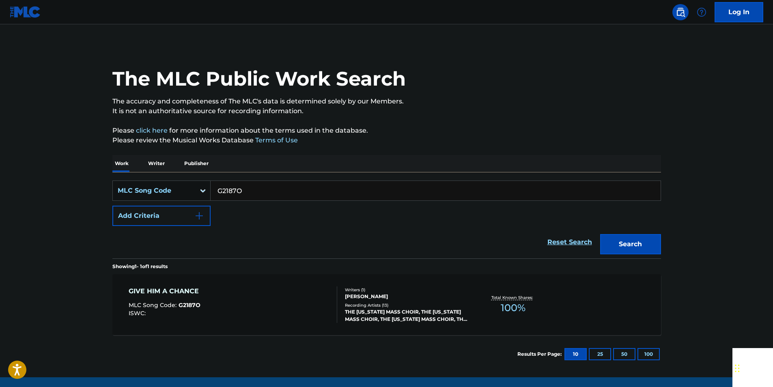
paste input "A05719"
click at [649, 246] on button "Search" at bounding box center [630, 244] width 61 height 20
click at [245, 186] on input "A05719" at bounding box center [436, 190] width 450 height 19
click at [245, 187] on input "A05719" at bounding box center [436, 190] width 450 height 19
paste input "I3823G"
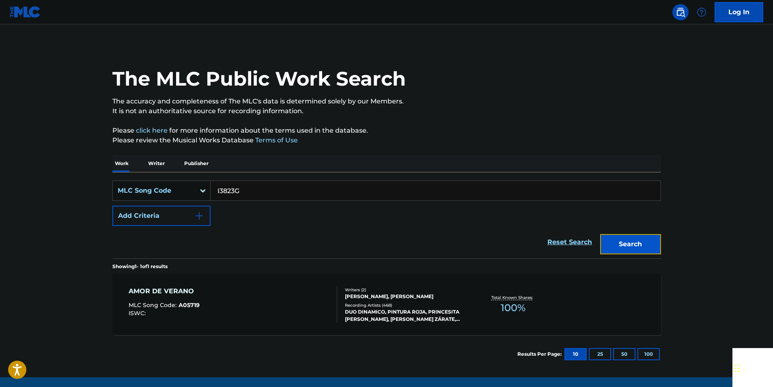
click at [637, 246] on button "Search" at bounding box center [630, 244] width 61 height 20
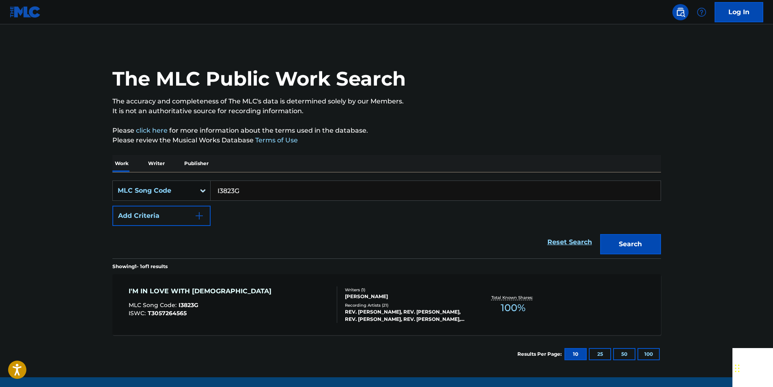
click at [255, 191] on input "I3823G" at bounding box center [436, 190] width 450 height 19
paste input "O08849"
click at [643, 245] on button "Search" at bounding box center [630, 244] width 61 height 20
click at [254, 192] on input "O08849" at bounding box center [436, 190] width 450 height 19
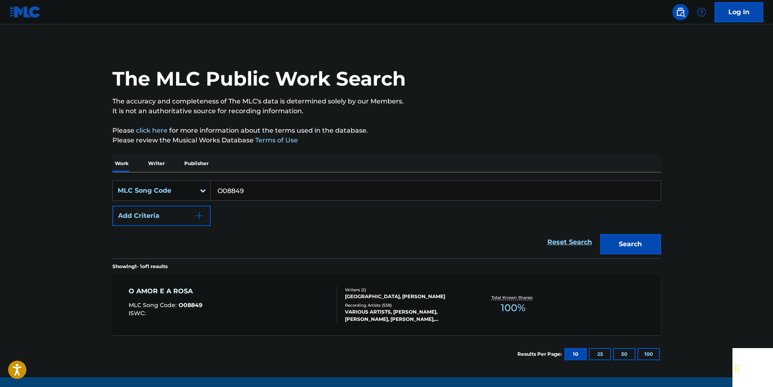
click at [254, 192] on input "O08849" at bounding box center [436, 190] width 450 height 19
paste input "N56900"
click at [662, 241] on div "The MLC Public Work Search The accuracy and completeness of The MLC's data is d…" at bounding box center [387, 209] width 568 height 329
click at [624, 243] on button "Search" at bounding box center [630, 244] width 61 height 20
click at [245, 190] on input "N56900" at bounding box center [436, 190] width 450 height 19
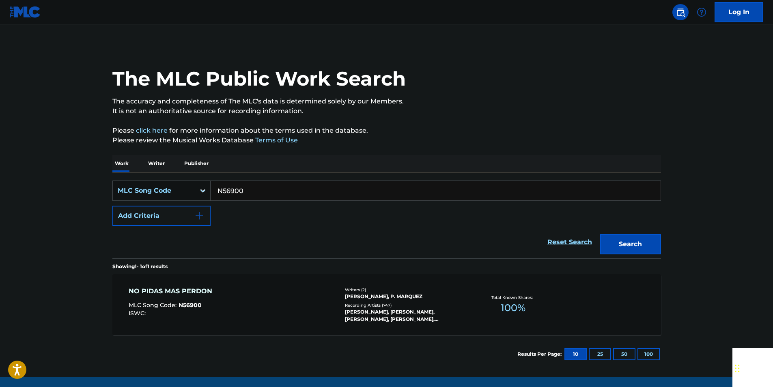
click at [245, 190] on input "N56900" at bounding box center [436, 190] width 450 height 19
paste input "E5532"
click at [646, 243] on button "Search" at bounding box center [630, 244] width 61 height 20
click at [255, 195] on input "E55320" at bounding box center [436, 190] width 450 height 19
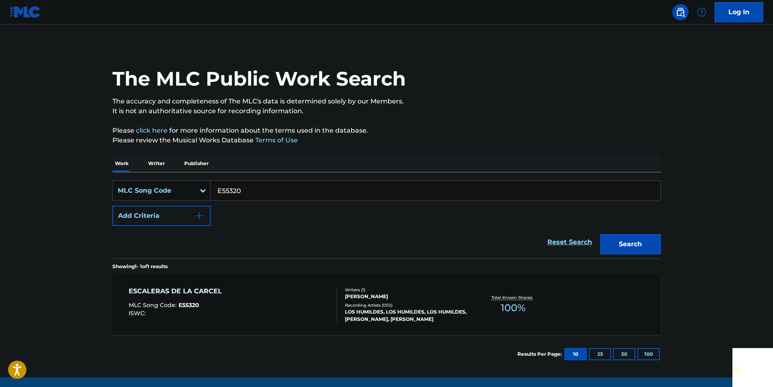
paste input "G43378"
click at [631, 236] on button "Search" at bounding box center [630, 244] width 61 height 20
click at [244, 191] on input "G43378" at bounding box center [436, 190] width 450 height 19
paste input "S04725"
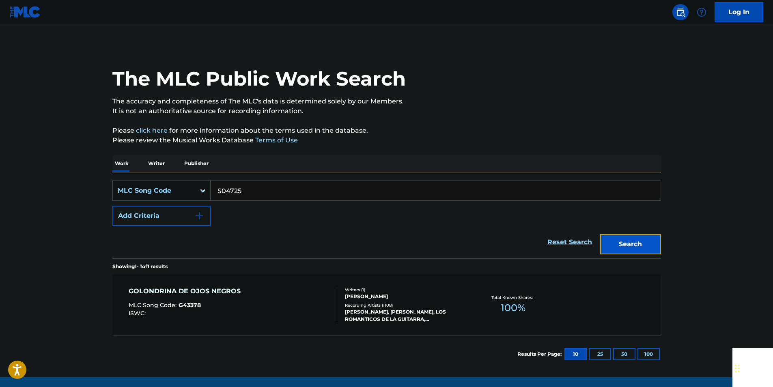
click at [624, 246] on button "Search" at bounding box center [630, 244] width 61 height 20
click at [238, 187] on input "S04725" at bounding box center [436, 190] width 450 height 19
paste input "E1402E"
click at [622, 249] on button "Search" at bounding box center [630, 244] width 61 height 20
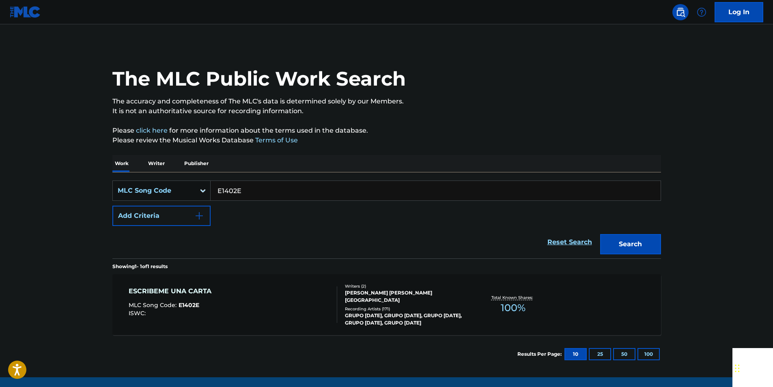
click at [245, 187] on input "E1402E" at bounding box center [436, 190] width 450 height 19
click at [245, 188] on input "E1402E" at bounding box center [436, 190] width 450 height 19
paste input "O4171O"
click at [602, 247] on button "Search" at bounding box center [630, 244] width 61 height 20
click at [242, 188] on input "O4171O" at bounding box center [436, 190] width 450 height 19
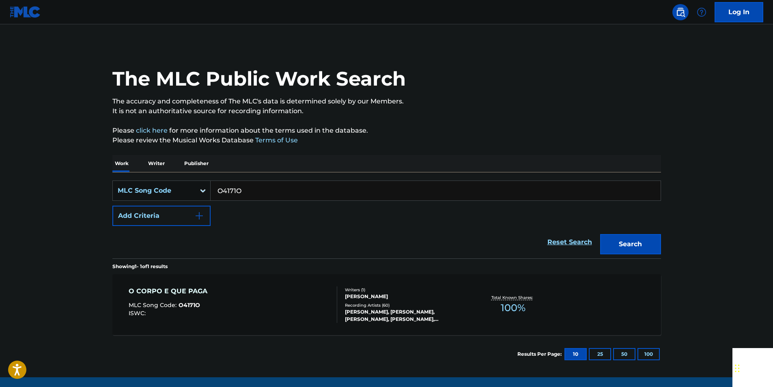
click at [242, 188] on input "O4171O" at bounding box center [436, 190] width 450 height 19
paste input "T5826E"
click at [657, 241] on button "Search" at bounding box center [630, 244] width 61 height 20
click at [253, 189] on input "T5826E" at bounding box center [436, 190] width 450 height 19
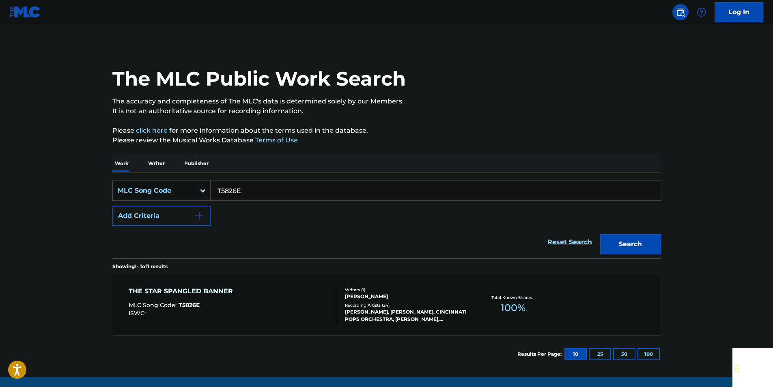
paste input "N07791"
click at [607, 243] on button "Search" at bounding box center [630, 244] width 61 height 20
click at [258, 197] on input "N07791" at bounding box center [436, 190] width 450 height 19
paste input "935657"
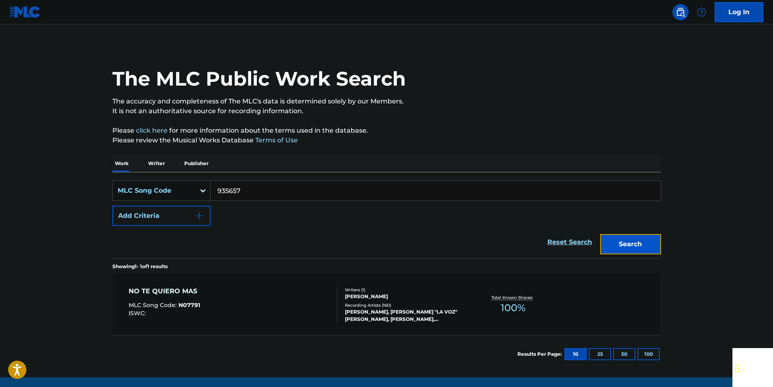
click at [613, 241] on button "Search" at bounding box center [630, 244] width 61 height 20
click at [243, 193] on input "935657" at bounding box center [436, 190] width 450 height 19
paste input "T5863"
click at [649, 243] on button "Search" at bounding box center [630, 244] width 61 height 20
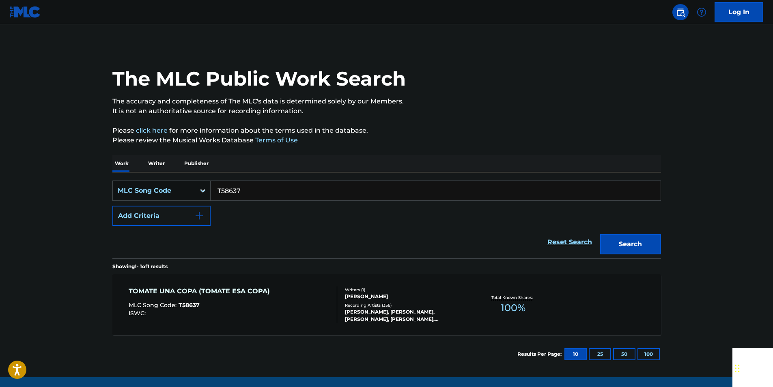
click at [243, 187] on input "T58637" at bounding box center [436, 190] width 450 height 19
paste input "D19680"
click at [643, 247] on button "Search" at bounding box center [630, 244] width 61 height 20
click at [257, 191] on input "D19680" at bounding box center [436, 190] width 450 height 19
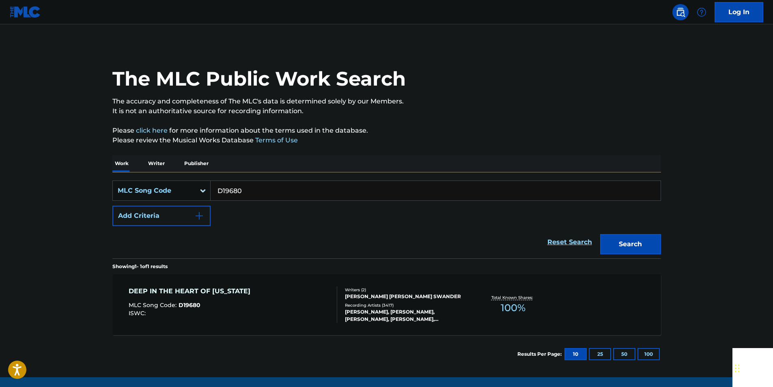
click at [257, 191] on input "D19680" at bounding box center [436, 190] width 450 height 19
paste input "I3323O"
click at [640, 252] on button "Search" at bounding box center [630, 244] width 61 height 20
click at [245, 191] on input "I3323O" at bounding box center [436, 190] width 450 height 19
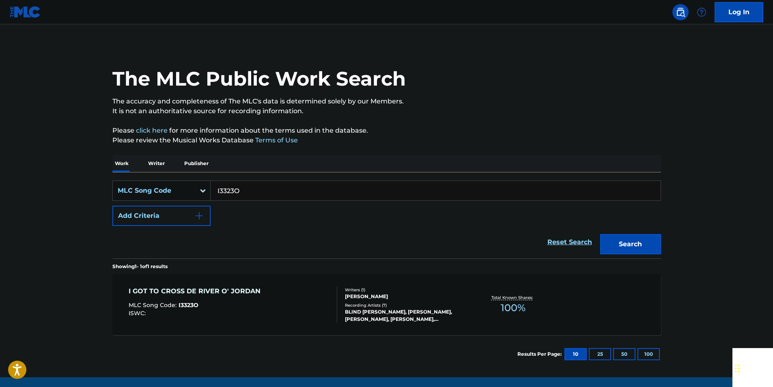
paste input "W2300X"
click at [622, 246] on button "Search" at bounding box center [630, 244] width 61 height 20
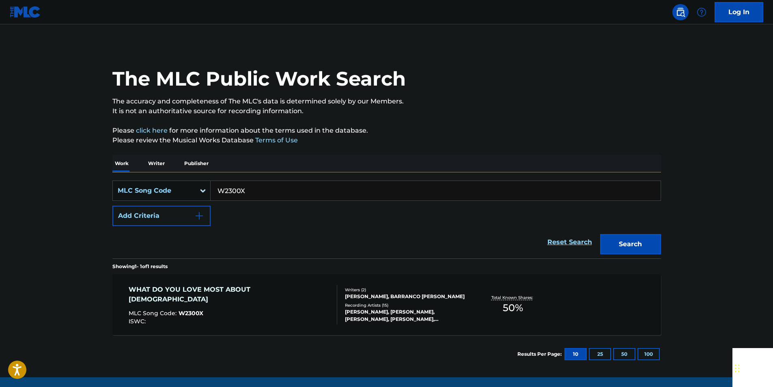
click at [254, 190] on input "W2300X" at bounding box center [436, 190] width 450 height 19
paste input "Y01953"
click at [649, 239] on button "Search" at bounding box center [630, 244] width 61 height 20
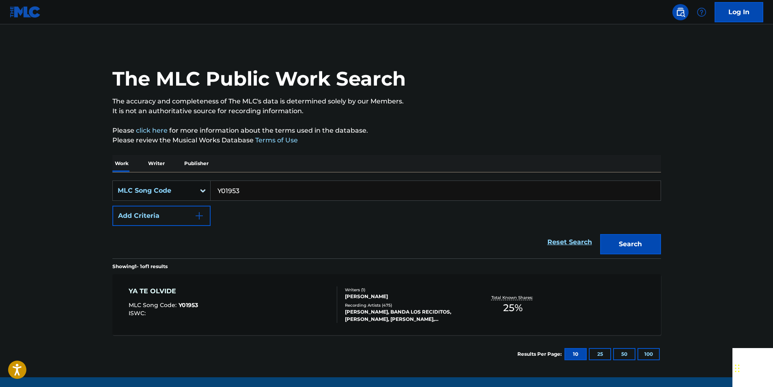
click at [249, 187] on input "Y01953" at bounding box center [436, 190] width 450 height 19
click at [230, 191] on input "Y01953" at bounding box center [436, 190] width 450 height 19
paste input "DVC30Y"
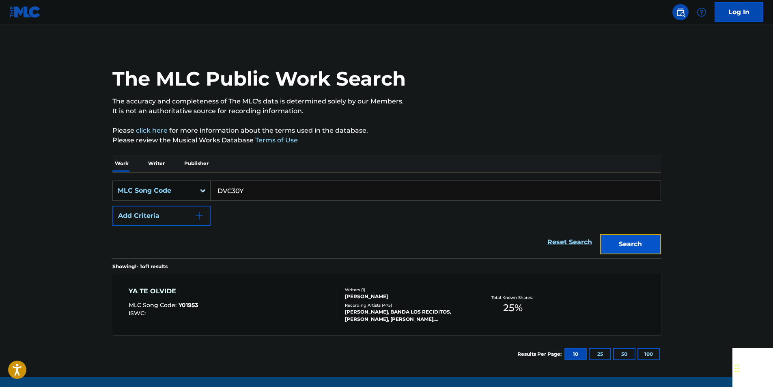
click at [641, 240] on button "Search" at bounding box center [630, 244] width 61 height 20
click at [251, 196] on input "DVC30Y" at bounding box center [436, 190] width 450 height 19
paste input "E00824"
click at [637, 242] on button "Search" at bounding box center [630, 244] width 61 height 20
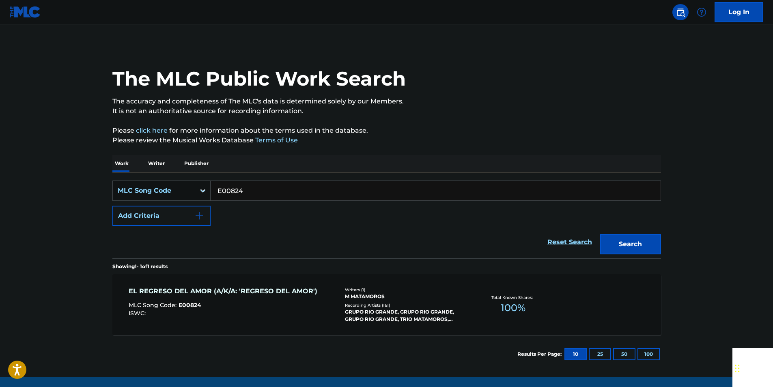
click at [246, 189] on input "E00824" at bounding box center [436, 190] width 450 height 19
paste input "D62928"
click at [634, 241] on button "Search" at bounding box center [630, 244] width 61 height 20
click at [255, 187] on input "D62928" at bounding box center [436, 190] width 450 height 19
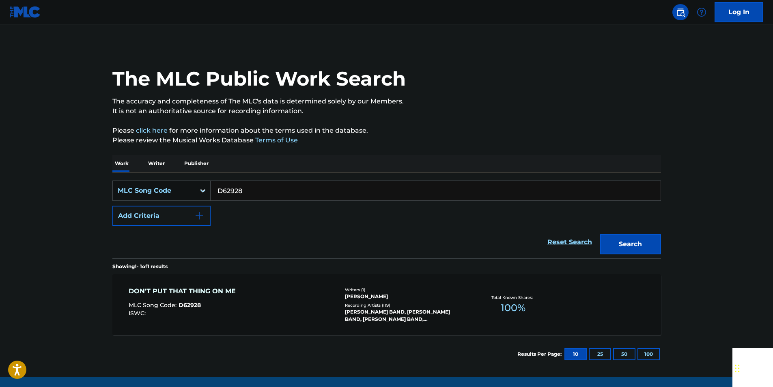
click at [255, 187] on input "D62928" at bounding box center [436, 190] width 450 height 19
paste input "R72183"
click at [617, 247] on button "Search" at bounding box center [630, 244] width 61 height 20
click at [263, 188] on input "R72183" at bounding box center [436, 190] width 450 height 19
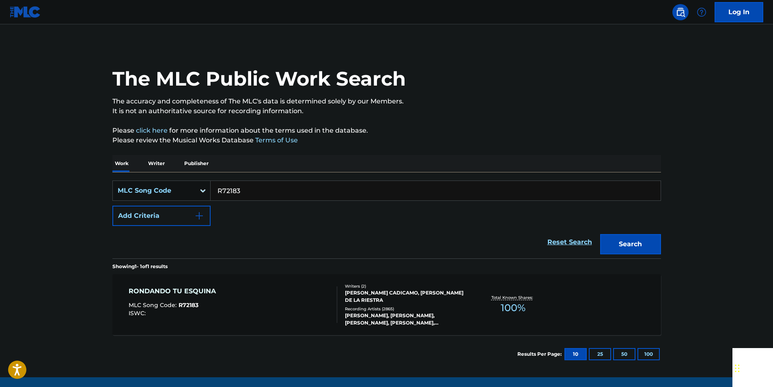
paste input "L3433M"
click at [611, 239] on button "Search" at bounding box center [630, 244] width 61 height 20
click at [263, 192] on input "L3433M" at bounding box center [436, 190] width 450 height 19
paste input "U12350"
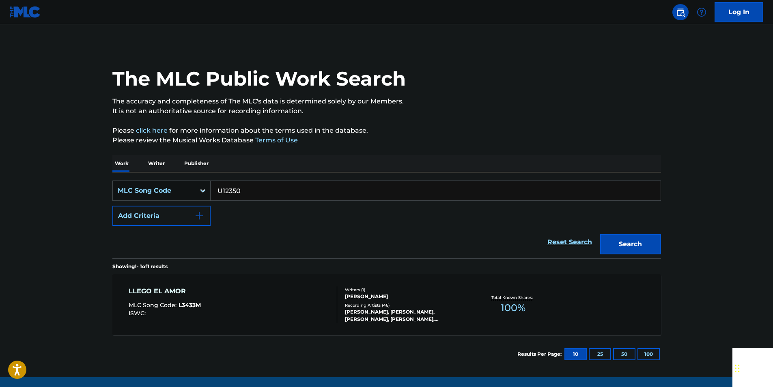
click at [600, 234] on button "Search" at bounding box center [630, 244] width 61 height 20
click at [246, 190] on input "U12350" at bounding box center [436, 190] width 450 height 19
click at [247, 190] on input "U12350" at bounding box center [436, 190] width 450 height 19
paste input "M37132"
click at [611, 246] on button "Search" at bounding box center [630, 244] width 61 height 20
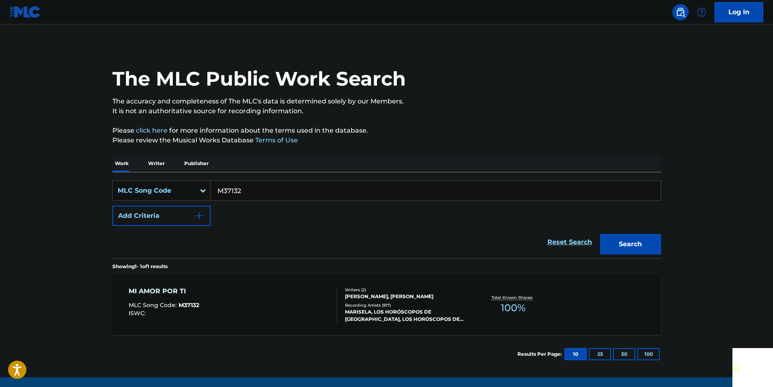
click at [267, 198] on input "M37132" at bounding box center [436, 190] width 450 height 19
paste
click at [616, 241] on button "Search" at bounding box center [630, 244] width 61 height 20
click at [246, 198] on input "C05078" at bounding box center [436, 190] width 450 height 19
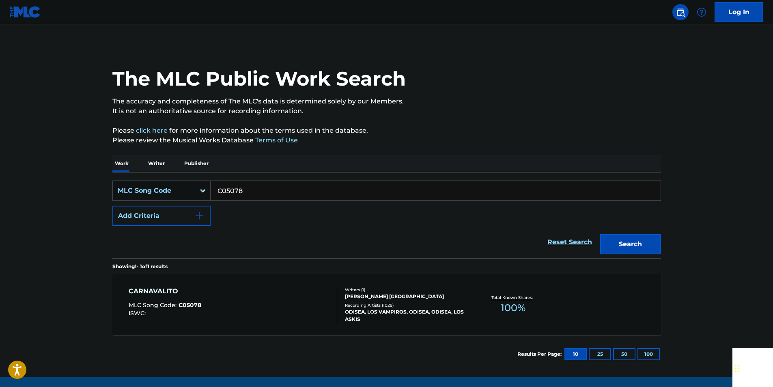
click at [246, 198] on input "C05078" at bounding box center [436, 190] width 450 height 19
click at [636, 242] on button "Search" at bounding box center [630, 244] width 61 height 20
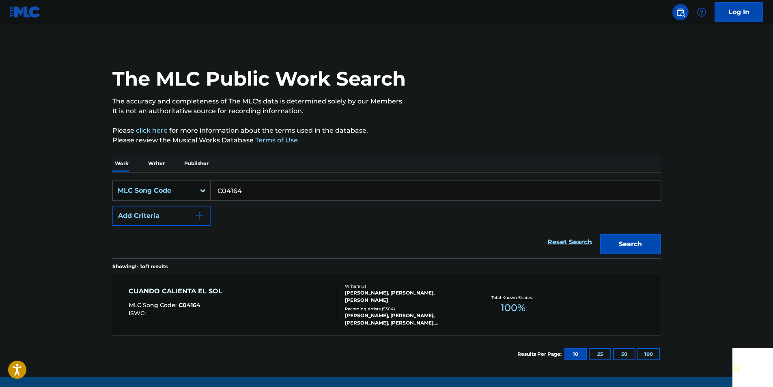
click at [250, 194] on input "C04164" at bounding box center [436, 190] width 450 height 19
click at [649, 250] on button "Search" at bounding box center [630, 244] width 61 height 20
click at [247, 194] on input "L67986" at bounding box center [436, 190] width 450 height 19
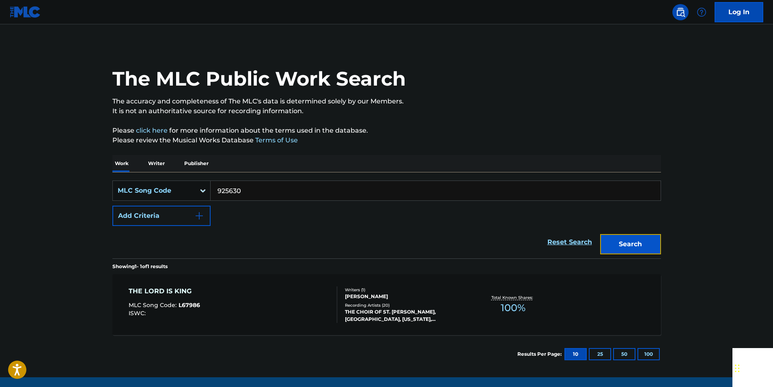
click at [636, 244] on button "Search" at bounding box center [630, 244] width 61 height 20
click at [259, 195] on input "925630" at bounding box center [436, 190] width 450 height 19
click at [258, 195] on input "925630" at bounding box center [436, 190] width 450 height 19
click at [660, 253] on button "Search" at bounding box center [630, 244] width 61 height 20
click at [258, 192] on input "Q06304" at bounding box center [436, 190] width 450 height 19
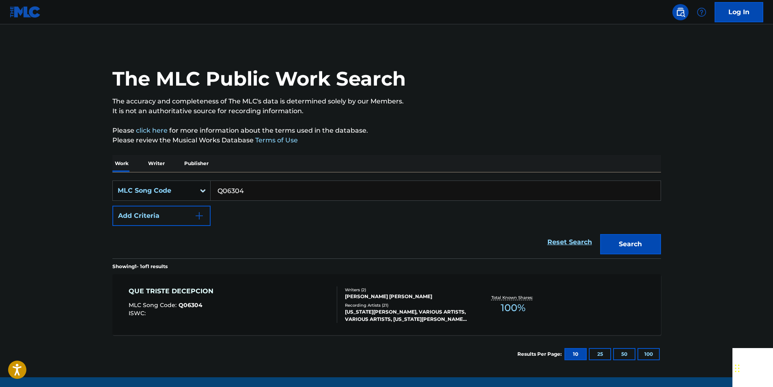
click at [258, 192] on input "Q06304" at bounding box center [436, 190] width 450 height 19
click at [641, 246] on button "Search" at bounding box center [630, 244] width 61 height 20
click at [243, 187] on input "925951" at bounding box center [436, 190] width 450 height 19
click at [639, 243] on button "Search" at bounding box center [630, 244] width 61 height 20
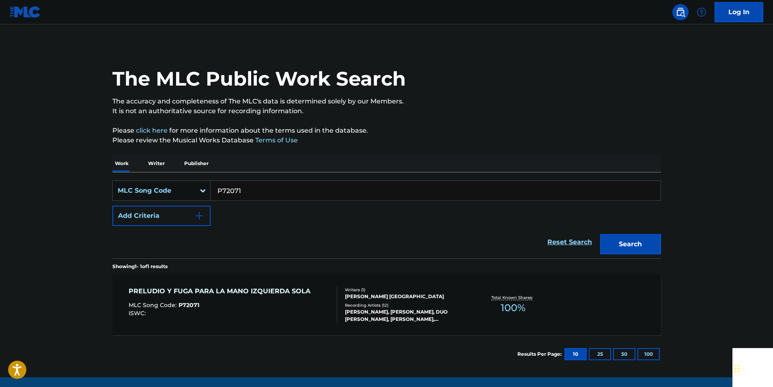
click at [247, 193] on input "P72071" at bounding box center [436, 190] width 450 height 19
click at [615, 245] on button "Search" at bounding box center [630, 244] width 61 height 20
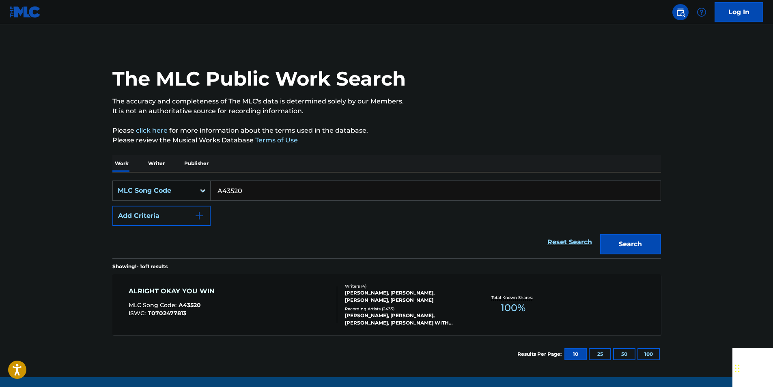
click at [247, 189] on input "A43520" at bounding box center [436, 190] width 450 height 19
click at [650, 238] on button "Search" at bounding box center [630, 244] width 61 height 20
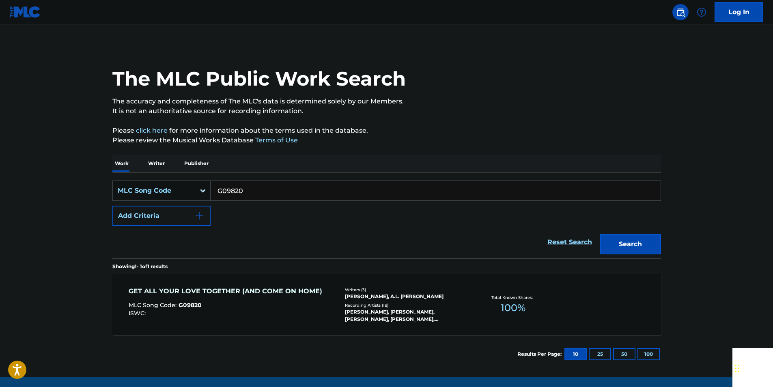
click at [281, 187] on input "G09820" at bounding box center [436, 190] width 450 height 19
click at [649, 239] on button "Search" at bounding box center [630, 244] width 61 height 20
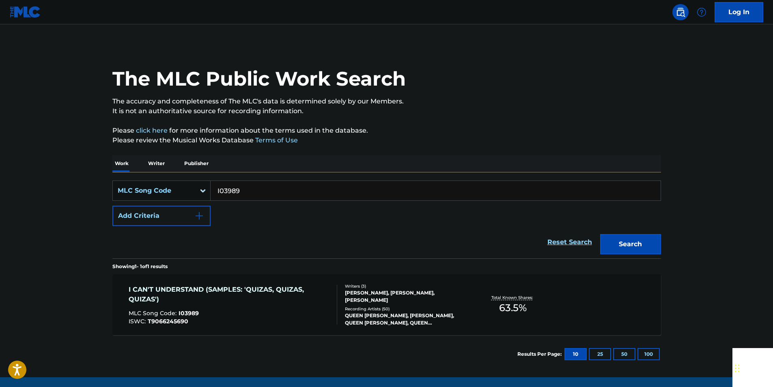
click at [253, 189] on input "I03989" at bounding box center [436, 190] width 450 height 19
click at [647, 240] on button "Search" at bounding box center [630, 244] width 61 height 20
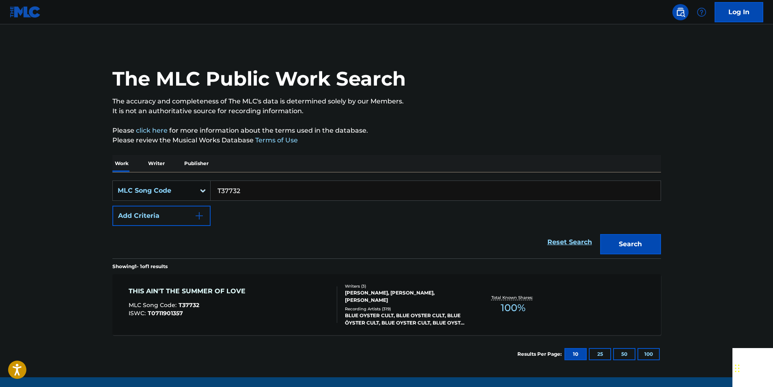
click at [253, 192] on input "T37732" at bounding box center [436, 190] width 450 height 19
click at [652, 243] on button "Search" at bounding box center [630, 244] width 61 height 20
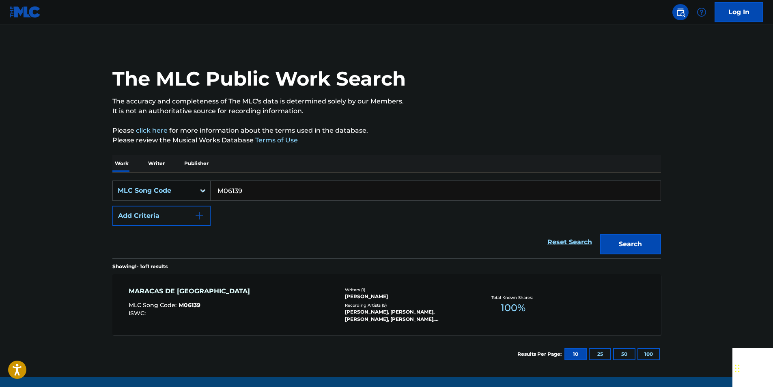
click at [247, 187] on input "M06139" at bounding box center [436, 190] width 450 height 19
click at [247, 188] on input "M06139" at bounding box center [436, 190] width 450 height 19
click at [600, 234] on button "Search" at bounding box center [630, 244] width 61 height 20
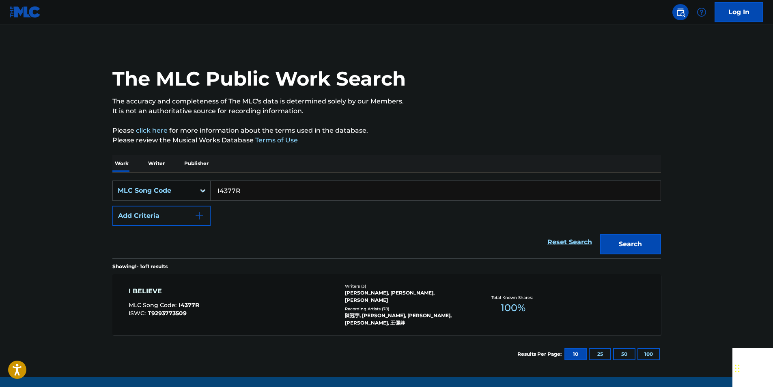
click at [257, 188] on input "I4377R" at bounding box center [436, 190] width 450 height 19
click at [649, 240] on button "Search" at bounding box center [630, 244] width 61 height 20
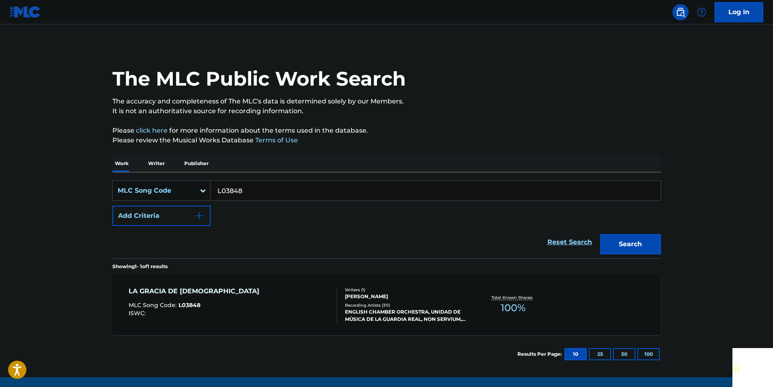
click at [252, 188] on input "L03848" at bounding box center [436, 190] width 450 height 19
click at [649, 241] on button "Search" at bounding box center [630, 244] width 61 height 20
click at [253, 187] on input "P22239" at bounding box center [436, 190] width 450 height 19
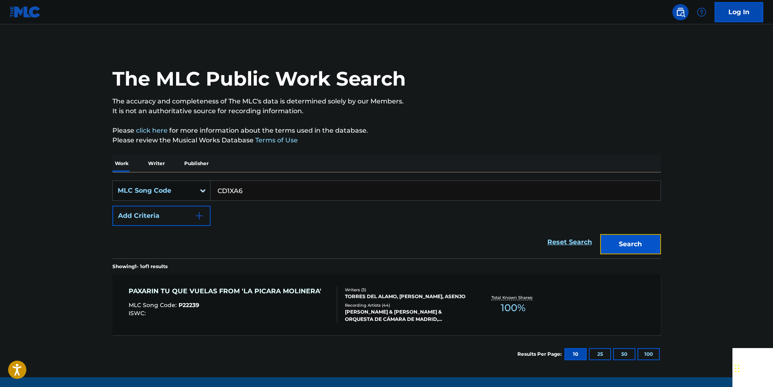
click at [652, 242] on button "Search" at bounding box center [630, 244] width 61 height 20
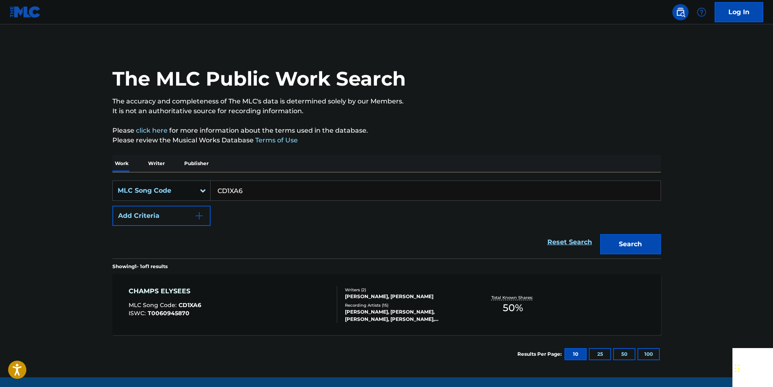
click at [266, 198] on input "CD1XA6" at bounding box center [436, 190] width 450 height 19
click at [619, 245] on button "Search" at bounding box center [630, 244] width 61 height 20
click at [275, 190] on input "T2936R" at bounding box center [436, 190] width 450 height 19
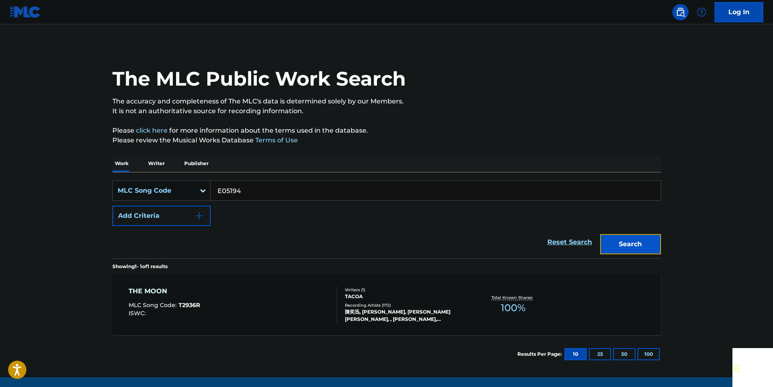
click at [622, 242] on button "Search" at bounding box center [630, 244] width 61 height 20
click at [254, 189] on input "E05194" at bounding box center [436, 190] width 450 height 19
click at [652, 241] on button "Search" at bounding box center [630, 244] width 61 height 20
click at [255, 189] on input "A50421" at bounding box center [436, 190] width 450 height 19
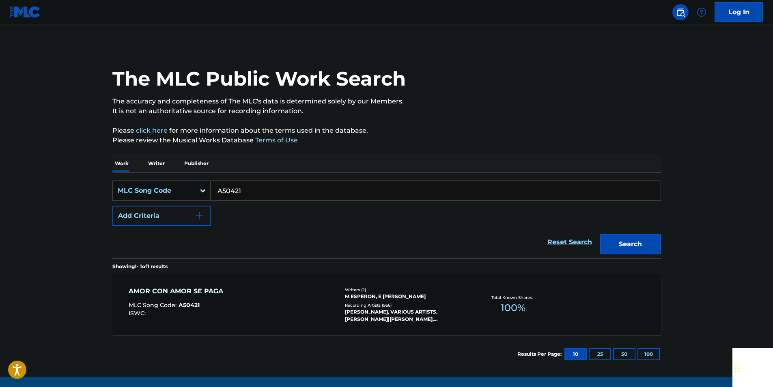
click at [255, 189] on input "A50421" at bounding box center [436, 190] width 450 height 19
click at [607, 236] on button "Search" at bounding box center [630, 244] width 61 height 20
click at [264, 194] on input "M1766A" at bounding box center [436, 190] width 450 height 19
click at [648, 241] on button "Search" at bounding box center [630, 244] width 61 height 20
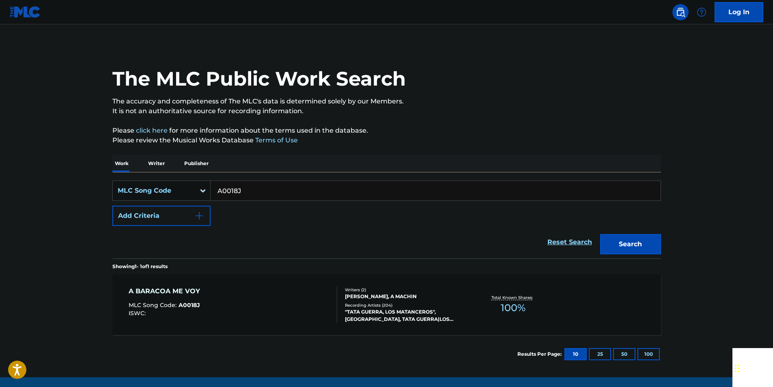
click at [262, 195] on input "A0018J" at bounding box center [436, 190] width 450 height 19
click at [651, 243] on button "Search" at bounding box center [630, 244] width 61 height 20
click at [252, 195] on input "L03009" at bounding box center [436, 190] width 450 height 19
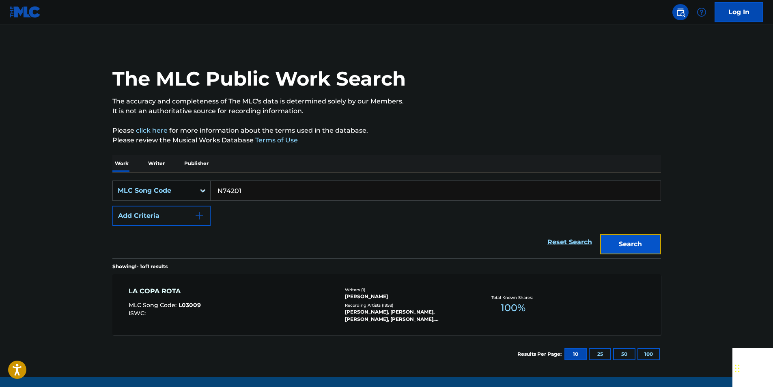
click at [650, 246] on button "Search" at bounding box center [630, 244] width 61 height 20
click at [255, 187] on input "N74201" at bounding box center [436, 190] width 450 height 19
click at [654, 241] on button "Search" at bounding box center [630, 244] width 61 height 20
click at [253, 184] on input "M78500" at bounding box center [436, 190] width 450 height 19
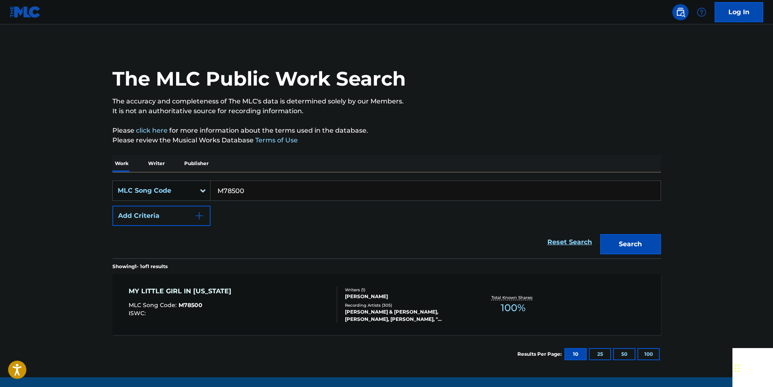
click at [253, 184] on input "M78500" at bounding box center [436, 190] width 450 height 19
click at [650, 243] on button "Search" at bounding box center [630, 244] width 61 height 20
click at [259, 183] on input "C82029" at bounding box center [436, 190] width 450 height 19
click at [644, 234] on button "Search" at bounding box center [630, 244] width 61 height 20
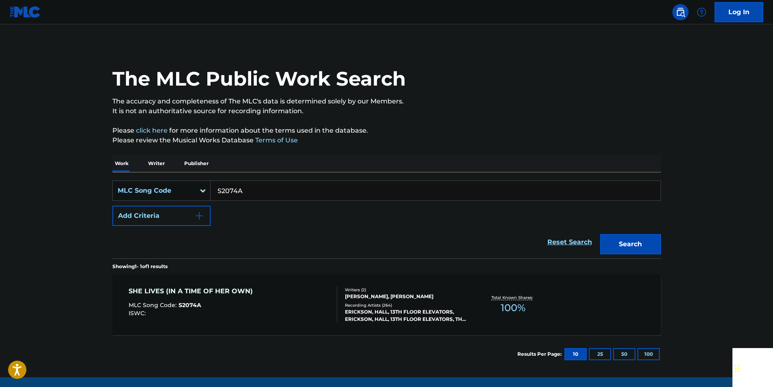
click at [244, 190] on input "S2074A" at bounding box center [436, 190] width 450 height 19
click at [245, 190] on input "S2074A" at bounding box center [436, 190] width 450 height 19
click at [648, 242] on button "Search" at bounding box center [630, 244] width 61 height 20
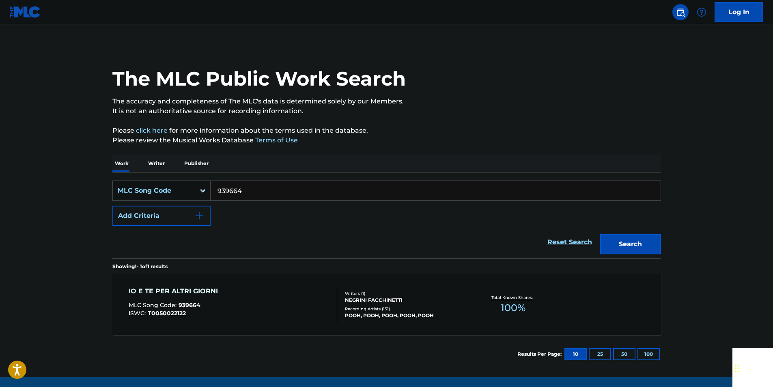
click at [260, 193] on input "939664" at bounding box center [436, 190] width 450 height 19
click at [651, 240] on button "Search" at bounding box center [630, 244] width 61 height 20
click at [269, 187] on input "E34001" at bounding box center [436, 190] width 450 height 19
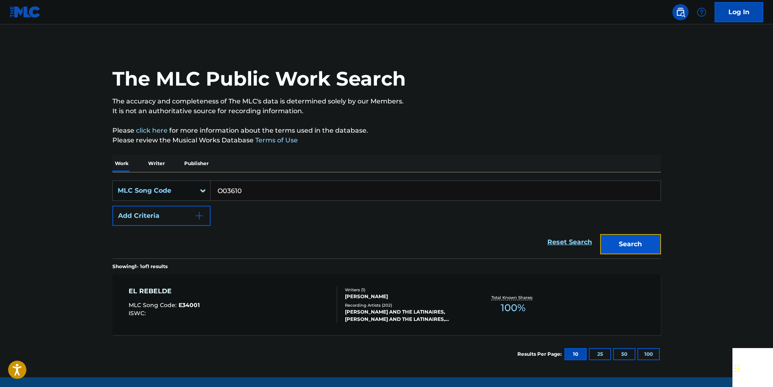
click at [652, 241] on button "Search" at bounding box center [630, 244] width 61 height 20
click at [254, 187] on input "O03610" at bounding box center [436, 190] width 450 height 19
click at [635, 241] on button "Search" at bounding box center [630, 244] width 61 height 20
click at [243, 189] on input "943393" at bounding box center [436, 190] width 450 height 19
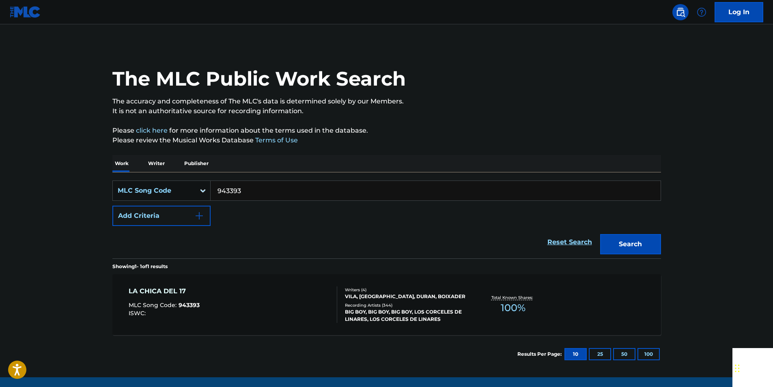
click at [243, 189] on input "943393" at bounding box center [436, 190] width 450 height 19
click at [649, 243] on button "Search" at bounding box center [630, 244] width 61 height 20
click at [247, 194] on input "975412" at bounding box center [436, 190] width 450 height 19
click at [647, 239] on button "Search" at bounding box center [630, 244] width 61 height 20
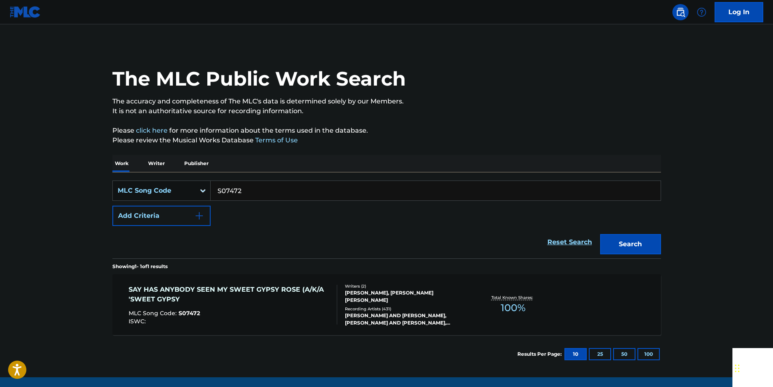
click at [262, 191] on input "S07472" at bounding box center [436, 190] width 450 height 19
click at [649, 239] on button "Search" at bounding box center [630, 244] width 61 height 20
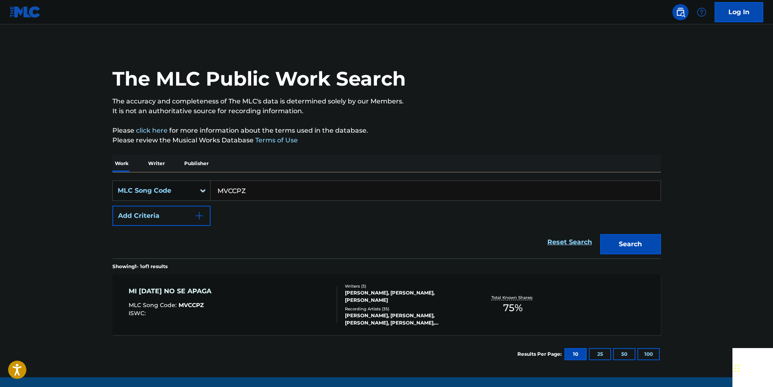
click at [248, 191] on input "MVCCPZ" at bounding box center [436, 190] width 450 height 19
click at [649, 242] on button "Search" at bounding box center [630, 244] width 61 height 20
click at [253, 191] on input "T09845" at bounding box center [436, 190] width 450 height 19
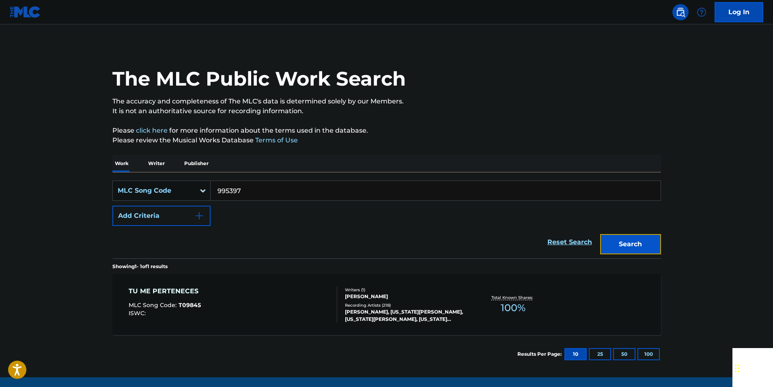
click at [647, 241] on button "Search" at bounding box center [630, 244] width 61 height 20
click at [248, 189] on input "995397" at bounding box center [436, 190] width 450 height 19
click at [648, 240] on button "Search" at bounding box center [630, 244] width 61 height 20
click at [256, 191] on input "E55920" at bounding box center [436, 190] width 450 height 19
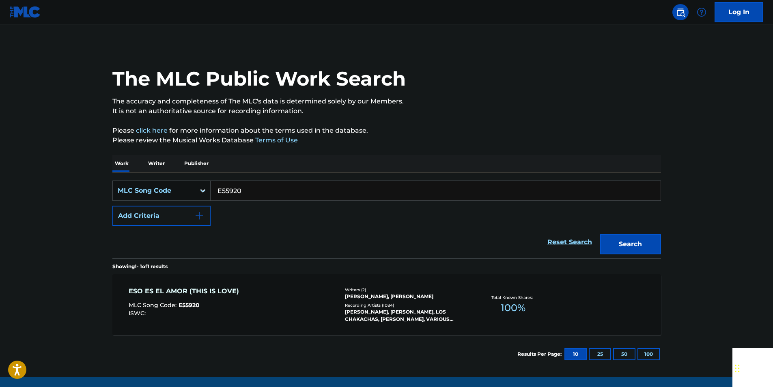
click at [256, 191] on input "E55920" at bounding box center [436, 190] width 450 height 19
click at [648, 245] on button "Search" at bounding box center [630, 244] width 61 height 20
click at [274, 192] on input "P5597D" at bounding box center [436, 190] width 450 height 19
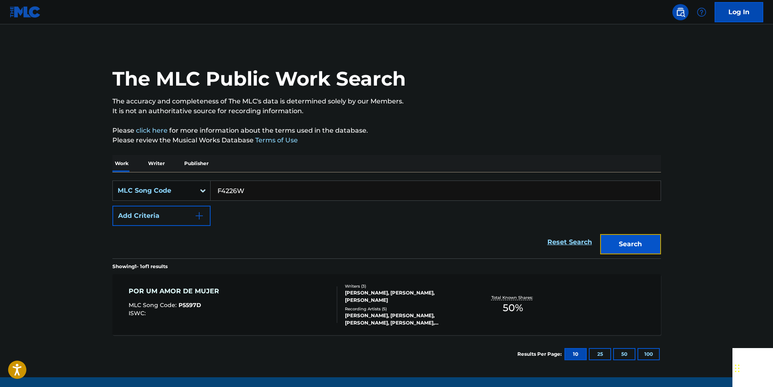
click at [648, 241] on button "Search" at bounding box center [630, 244] width 61 height 20
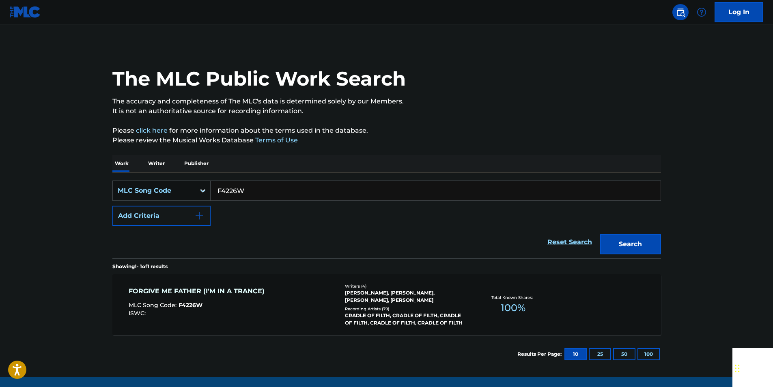
click at [254, 189] on input "F4226W" at bounding box center [436, 190] width 450 height 19
click at [653, 240] on button "Search" at bounding box center [630, 244] width 61 height 20
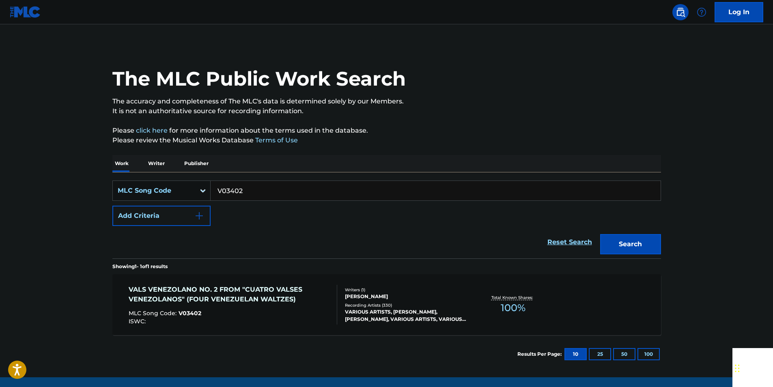
click at [252, 191] on input "V03402" at bounding box center [436, 190] width 450 height 19
click at [651, 241] on button "Search" at bounding box center [630, 244] width 61 height 20
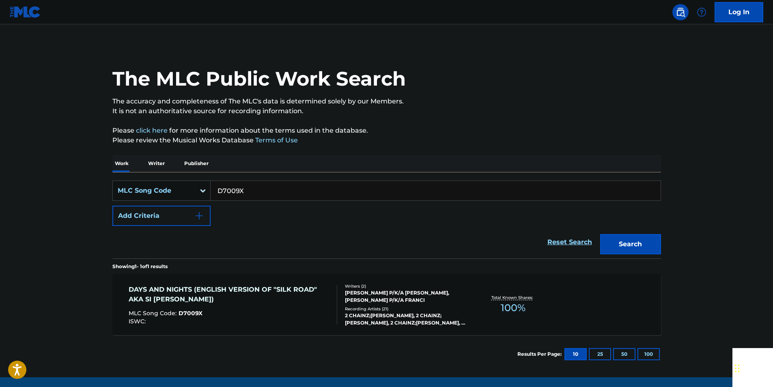
click at [259, 191] on input "D7009X" at bounding box center [436, 190] width 450 height 19
click at [647, 243] on button "Search" at bounding box center [630, 244] width 61 height 20
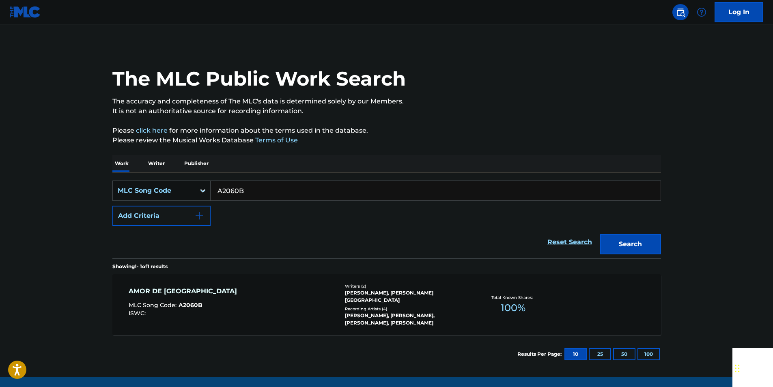
click at [245, 192] on input "A2060B" at bounding box center [436, 190] width 450 height 19
click at [652, 240] on button "Search" at bounding box center [630, 244] width 61 height 20
click at [251, 190] on input "TC7HTR" at bounding box center [436, 190] width 450 height 19
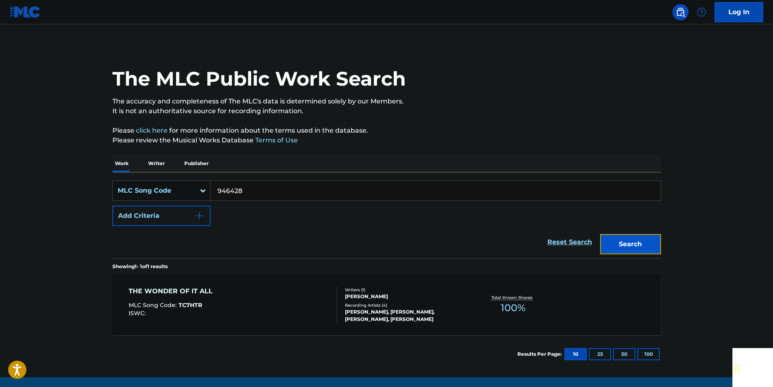
click at [650, 239] on button "Search" at bounding box center [630, 244] width 61 height 20
click at [256, 189] on input "946428" at bounding box center [436, 190] width 450 height 19
click at [609, 241] on button "Search" at bounding box center [630, 244] width 61 height 20
click at [269, 189] on input "B85575" at bounding box center [436, 190] width 450 height 19
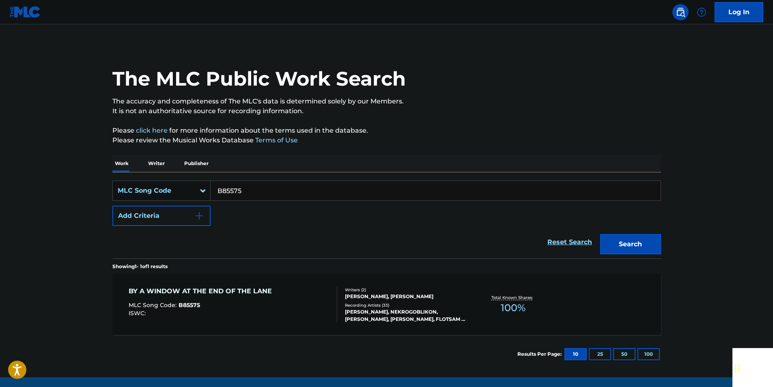
click at [269, 189] on input "B85575" at bounding box center [436, 190] width 450 height 19
click at [646, 239] on button "Search" at bounding box center [630, 244] width 61 height 20
click at [256, 185] on input "C15030" at bounding box center [436, 190] width 450 height 19
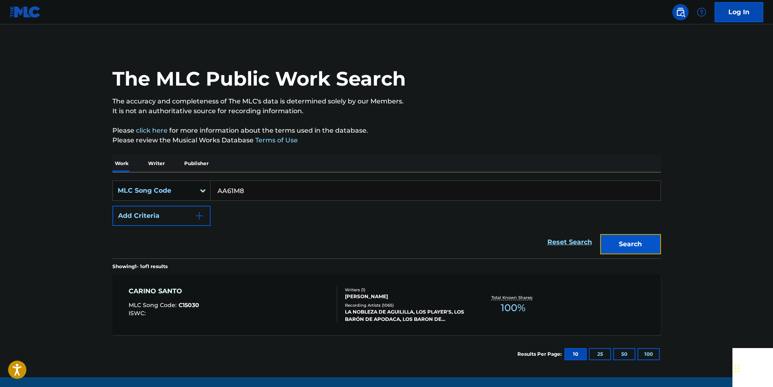
click at [651, 237] on button "Search" at bounding box center [630, 244] width 61 height 20
click at [249, 195] on input "AA61M8" at bounding box center [436, 190] width 450 height 19
click at [645, 237] on button "Search" at bounding box center [630, 244] width 61 height 20
click at [260, 193] on input "N58145" at bounding box center [436, 190] width 450 height 19
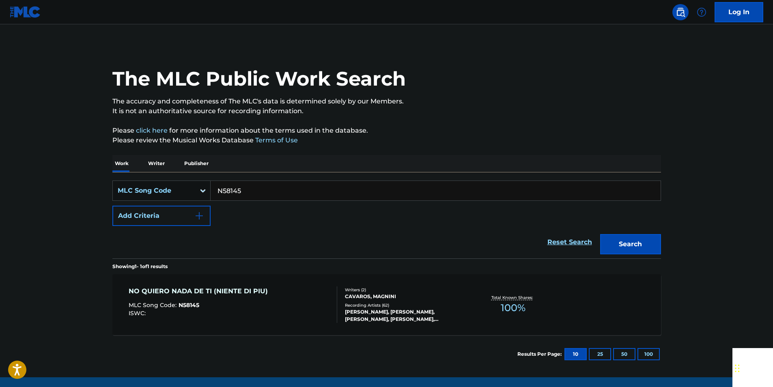
click at [260, 193] on input "N58145" at bounding box center [436, 190] width 450 height 19
click at [645, 245] on button "Search" at bounding box center [630, 244] width 61 height 20
click at [247, 194] on input "944252" at bounding box center [436, 190] width 450 height 19
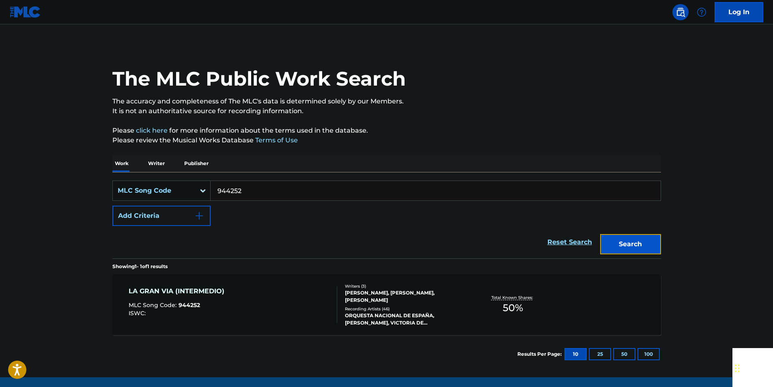
click at [647, 242] on button "Search" at bounding box center [630, 244] width 61 height 20
click at [249, 192] on input "944252" at bounding box center [436, 190] width 450 height 19
click at [627, 239] on button "Search" at bounding box center [630, 244] width 61 height 20
click at [249, 195] on input "I11412" at bounding box center [436, 190] width 450 height 19
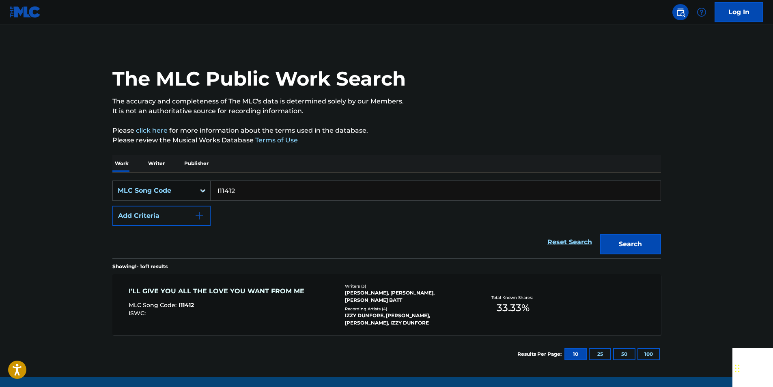
click at [249, 196] on input "I11412" at bounding box center [436, 190] width 450 height 19
click at [636, 244] on button "Search" at bounding box center [630, 244] width 61 height 20
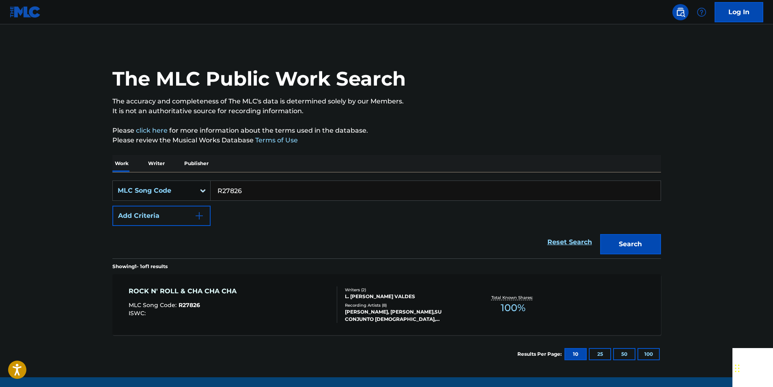
click at [242, 184] on input "R27826" at bounding box center [436, 190] width 450 height 19
click at [621, 243] on button "Search" at bounding box center [630, 244] width 61 height 20
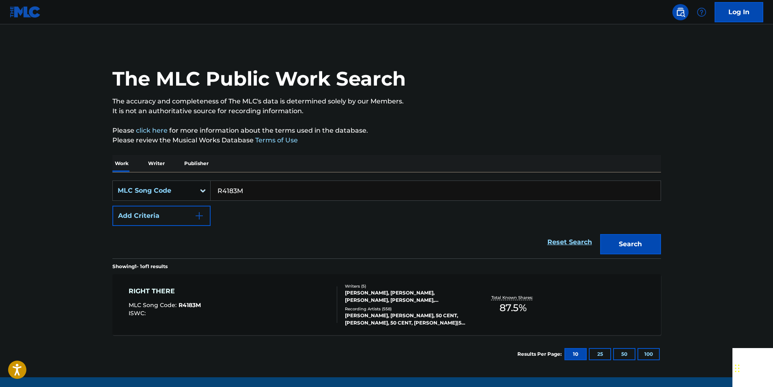
click at [255, 192] on input "R4183M" at bounding box center [436, 190] width 450 height 19
click at [651, 239] on button "Search" at bounding box center [630, 244] width 61 height 20
click at [249, 189] on input "N45368" at bounding box center [436, 190] width 450 height 19
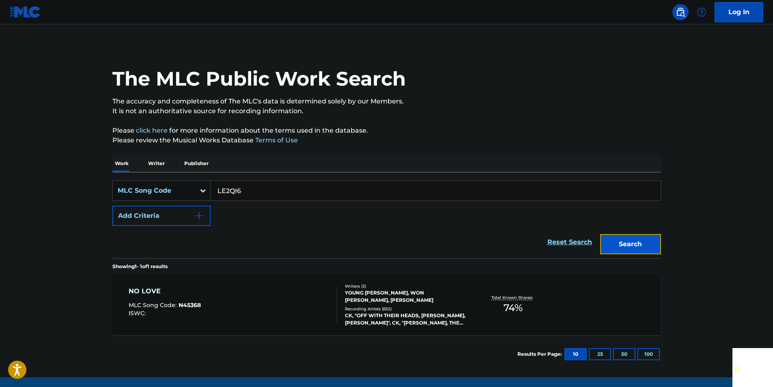
click at [634, 245] on button "Search" at bounding box center [630, 244] width 61 height 20
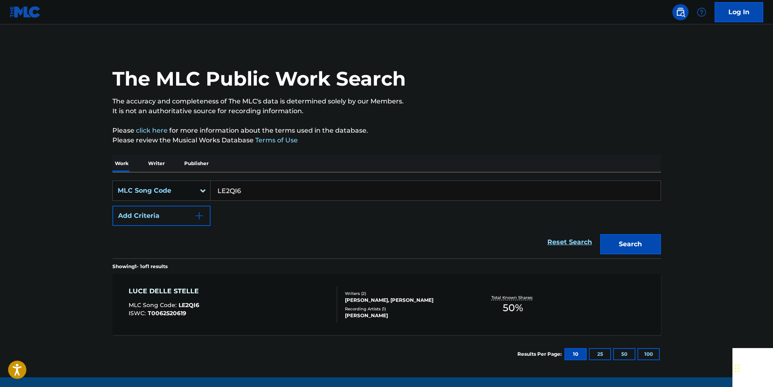
click at [258, 184] on input "LE2QI6" at bounding box center [436, 190] width 450 height 19
click at [649, 241] on button "Search" at bounding box center [630, 244] width 61 height 20
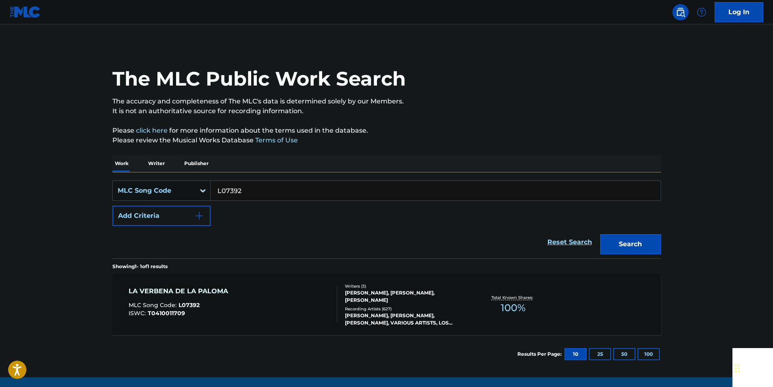
click at [268, 187] on input "L07392" at bounding box center [436, 190] width 450 height 19
click at [649, 241] on button "Search" at bounding box center [630, 244] width 61 height 20
click at [252, 189] on input "H07231" at bounding box center [436, 190] width 450 height 19
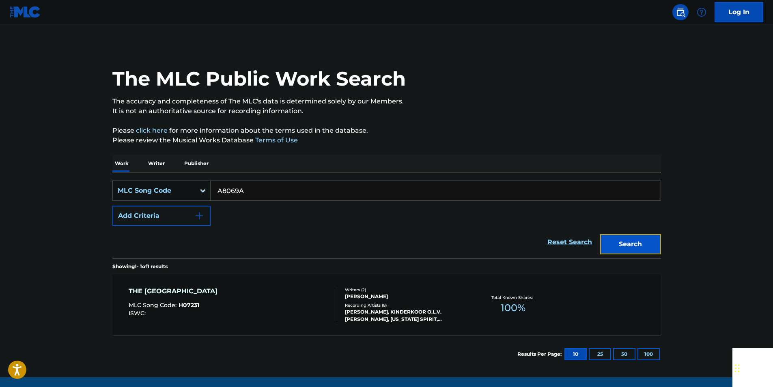
click at [609, 241] on button "Search" at bounding box center [630, 244] width 61 height 20
click at [252, 193] on input "A8069A" at bounding box center [436, 190] width 450 height 19
click at [650, 241] on button "Search" at bounding box center [630, 244] width 61 height 20
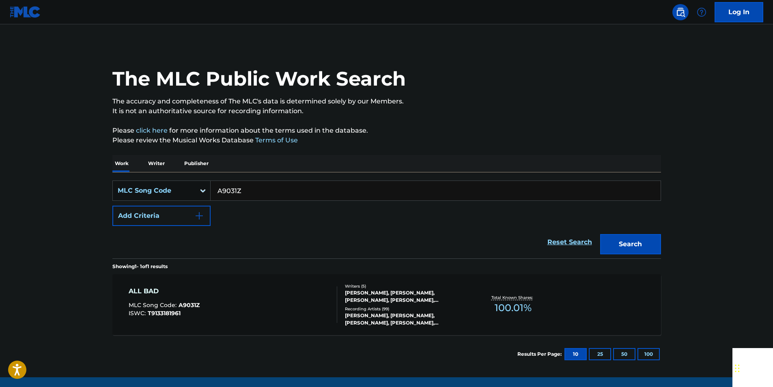
click at [263, 192] on input "A9031Z" at bounding box center [436, 190] width 450 height 19
click at [634, 244] on button "Search" at bounding box center [630, 244] width 61 height 20
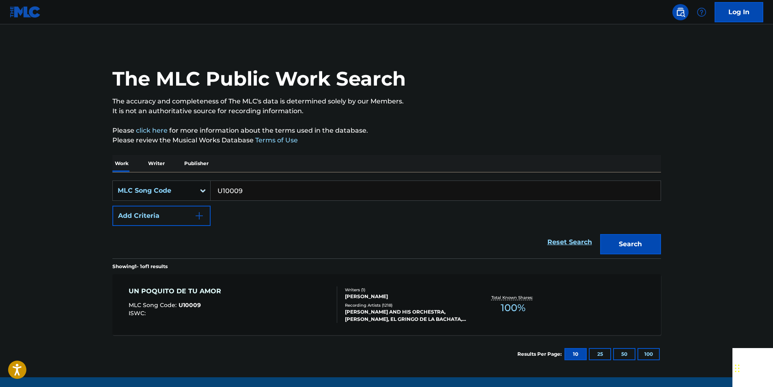
click at [254, 189] on input "U10009" at bounding box center [436, 190] width 450 height 19
click at [653, 236] on button "Search" at bounding box center [630, 244] width 61 height 20
click at [256, 186] on input "E56320" at bounding box center [436, 190] width 450 height 19
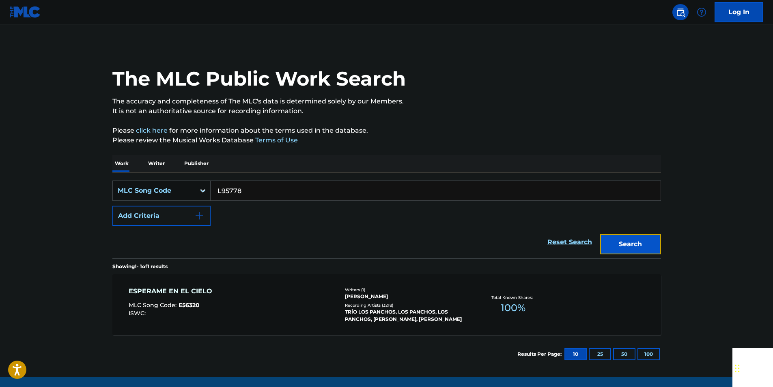
click at [653, 241] on button "Search" at bounding box center [630, 244] width 61 height 20
click at [254, 187] on input "L95778" at bounding box center [436, 190] width 450 height 19
click at [647, 240] on button "Search" at bounding box center [630, 244] width 61 height 20
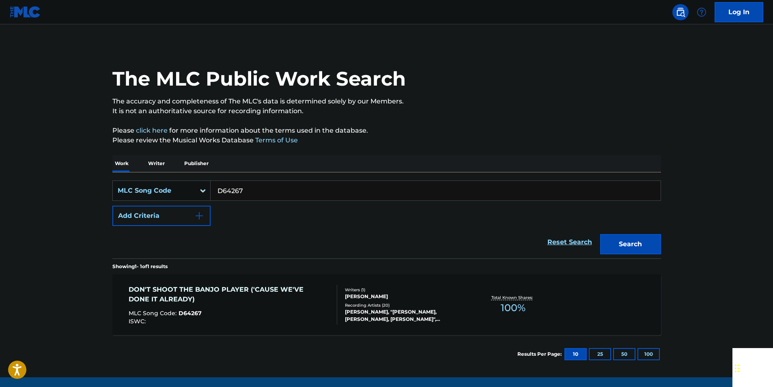
click at [251, 185] on input "D64267" at bounding box center [436, 190] width 450 height 19
click at [647, 238] on button "Search" at bounding box center [630, 244] width 61 height 20
click at [259, 190] on input "935657" at bounding box center [436, 190] width 450 height 19
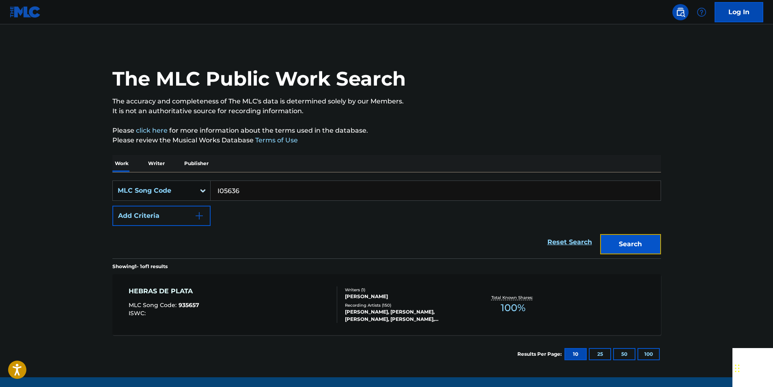
click at [652, 239] on button "Search" at bounding box center [630, 244] width 61 height 20
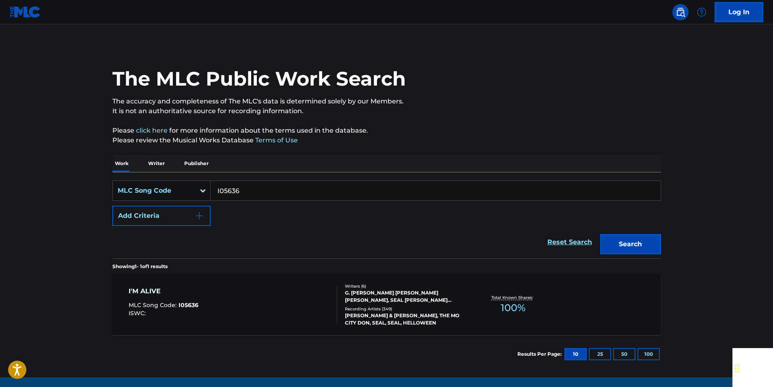
click at [249, 190] on input "I05636" at bounding box center [436, 190] width 450 height 19
click at [651, 243] on button "Search" at bounding box center [630, 244] width 61 height 20
click at [278, 194] on input "T73478" at bounding box center [436, 190] width 450 height 19
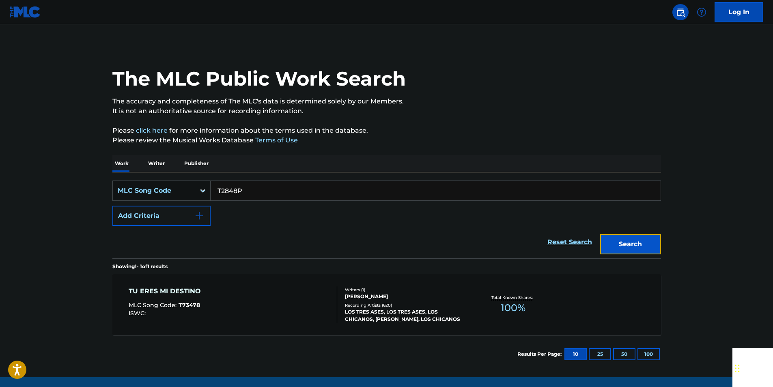
click at [649, 245] on button "Search" at bounding box center [630, 244] width 61 height 20
click at [251, 192] on input "T2848P" at bounding box center [436, 190] width 450 height 19
click at [649, 245] on button "Search" at bounding box center [630, 244] width 61 height 20
click at [247, 189] on input "T2848P" at bounding box center [436, 190] width 450 height 19
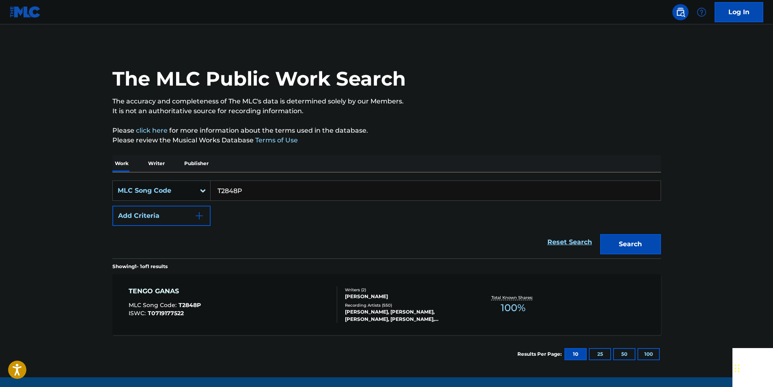
click at [247, 189] on input "T2848P" at bounding box center [436, 190] width 450 height 19
click at [615, 250] on button "Search" at bounding box center [630, 244] width 61 height 20
click at [246, 192] on input "I58627" at bounding box center [436, 190] width 450 height 19
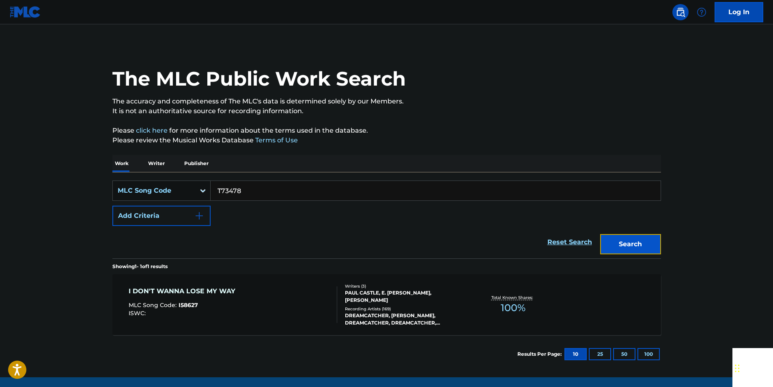
click at [641, 252] on button "Search" at bounding box center [630, 244] width 61 height 20
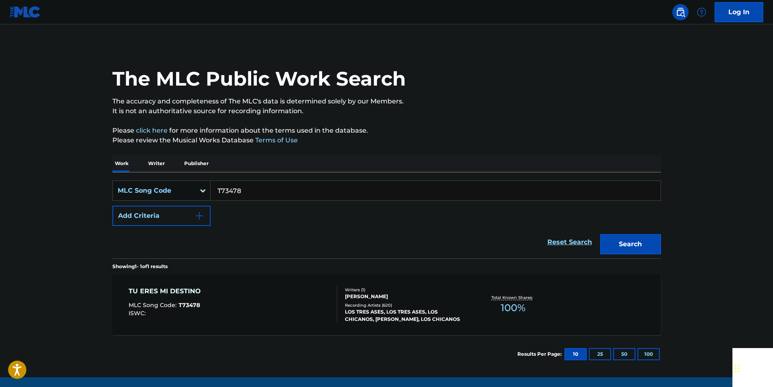
click at [252, 189] on input "T73478" at bounding box center [436, 190] width 450 height 19
click at [650, 242] on button "Search" at bounding box center [630, 244] width 61 height 20
click at [256, 191] on input "947376" at bounding box center [436, 190] width 450 height 19
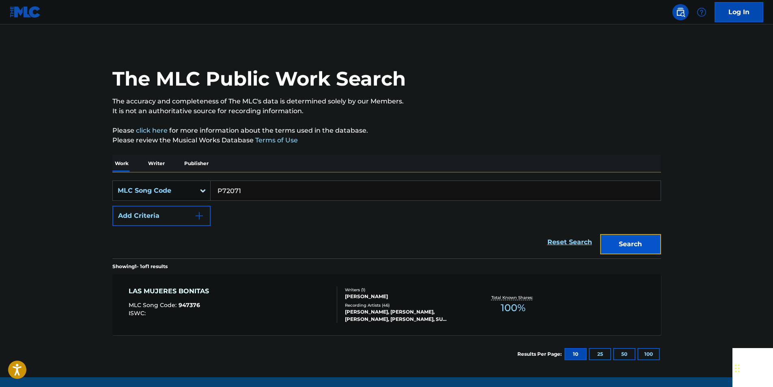
drag, startPoint x: 651, startPoint y: 247, endPoint x: 185, endPoint y: 12, distance: 522.6
click at [650, 246] on button "Search" at bounding box center [630, 244] width 61 height 20
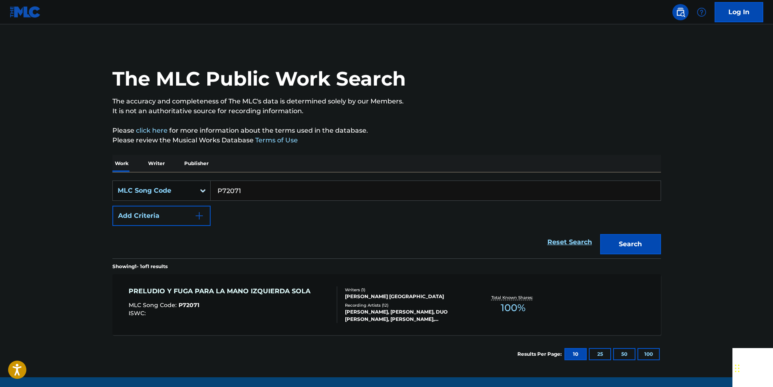
click at [237, 189] on input "P72071" at bounding box center [436, 190] width 450 height 19
click at [636, 249] on button "Search" at bounding box center [630, 244] width 61 height 20
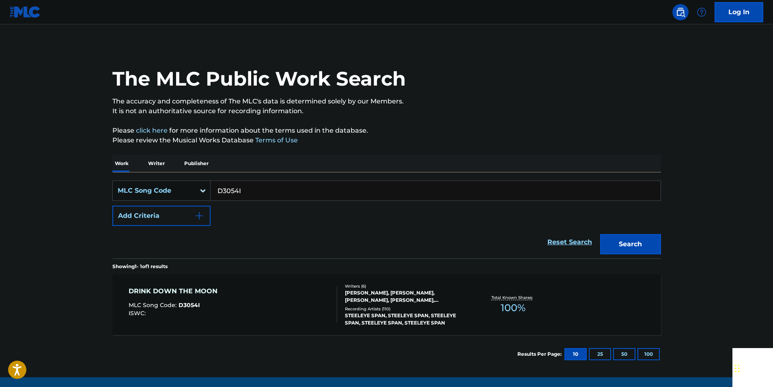
click at [242, 192] on input "D3054I" at bounding box center [436, 190] width 450 height 19
drag, startPoint x: 626, startPoint y: 242, endPoint x: 570, endPoint y: 204, distance: 68.1
click at [626, 242] on button "Search" at bounding box center [630, 244] width 61 height 20
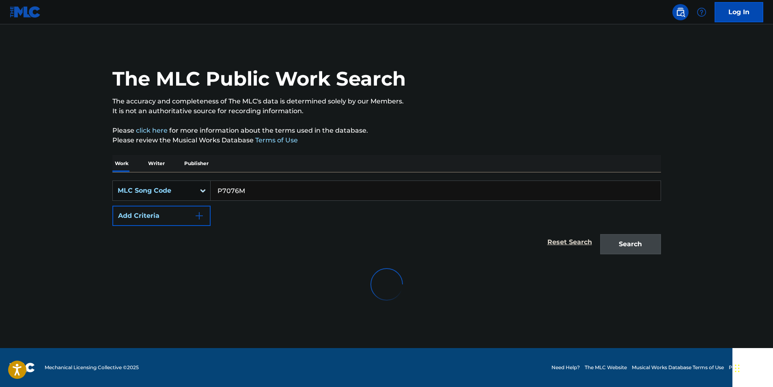
click at [267, 197] on input "P7076M" at bounding box center [436, 190] width 450 height 19
click at [660, 244] on div "Search" at bounding box center [628, 242] width 65 height 32
click at [242, 188] on input "T18525" at bounding box center [436, 190] width 450 height 19
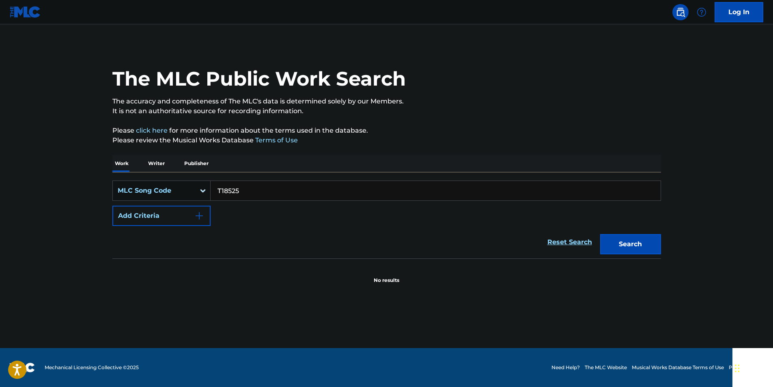
click at [600, 234] on button "Search" at bounding box center [630, 244] width 61 height 20
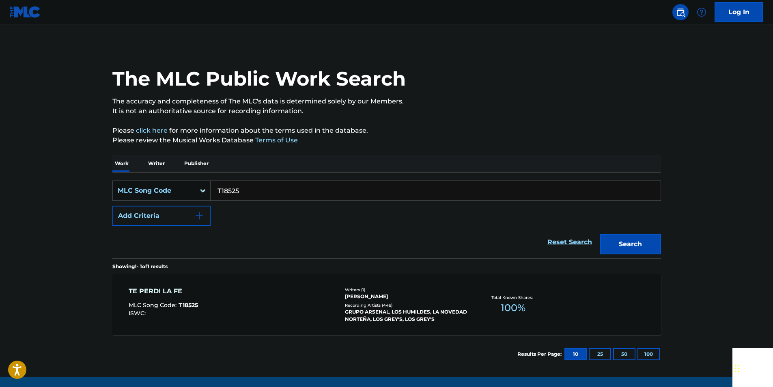
click at [258, 199] on input "T18525" at bounding box center [436, 190] width 450 height 19
click at [251, 188] on input "T18525" at bounding box center [436, 190] width 450 height 19
click at [648, 238] on button "Search" at bounding box center [630, 244] width 61 height 20
click at [250, 190] on input "I2494D" at bounding box center [436, 190] width 450 height 19
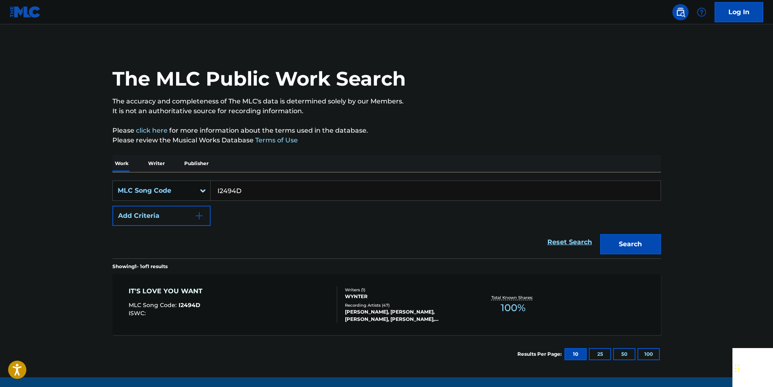
click at [250, 190] on input "I2494D" at bounding box center [436, 190] width 450 height 19
click at [640, 245] on button "Search" at bounding box center [630, 244] width 61 height 20
click at [252, 185] on input "L12772" at bounding box center [436, 190] width 450 height 19
click at [655, 239] on button "Search" at bounding box center [630, 244] width 61 height 20
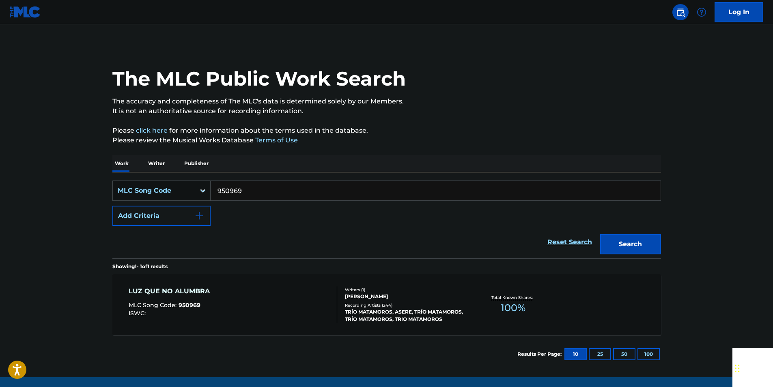
click at [245, 190] on input "950969" at bounding box center [436, 190] width 450 height 19
click at [651, 239] on button "Search" at bounding box center [630, 244] width 61 height 20
click at [255, 183] on input "Y31240" at bounding box center [436, 190] width 450 height 19
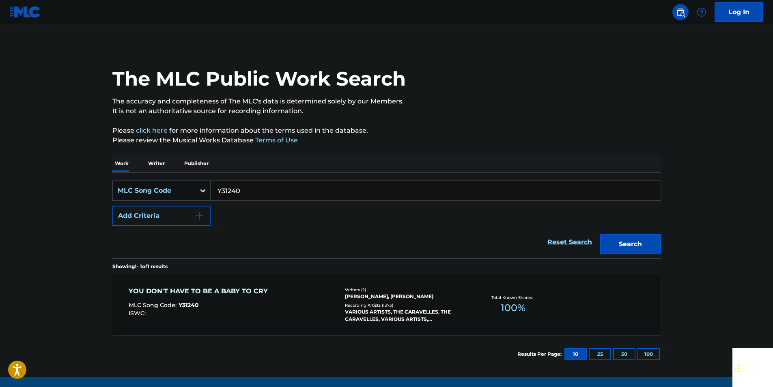
click at [255, 183] on input "Y31240" at bounding box center [436, 190] width 450 height 19
click at [648, 239] on button "Search" at bounding box center [630, 244] width 61 height 20
click at [256, 187] on input "W83000" at bounding box center [436, 190] width 450 height 19
click at [650, 242] on button "Search" at bounding box center [630, 244] width 61 height 20
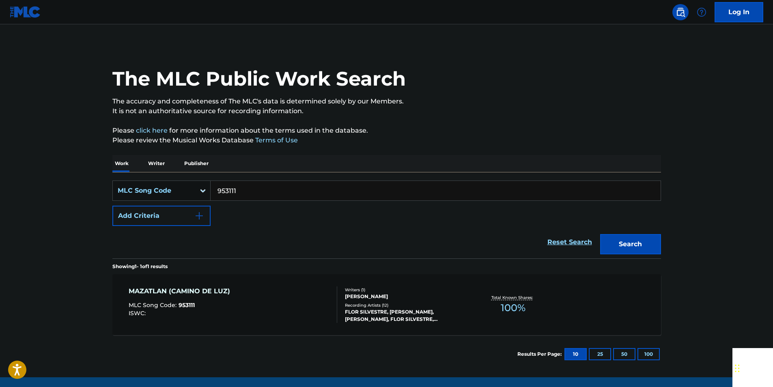
click at [247, 194] on input "953111" at bounding box center [436, 190] width 450 height 19
click at [645, 237] on button "Search" at bounding box center [630, 244] width 61 height 20
click at [245, 179] on div "SearchWithCriteriaaf10cb6c-7ed2-4db5-949f-3502a582e62c MLC Song Code I2688I Add…" at bounding box center [386, 215] width 548 height 86
click at [245, 184] on input "I2688I" at bounding box center [436, 190] width 450 height 19
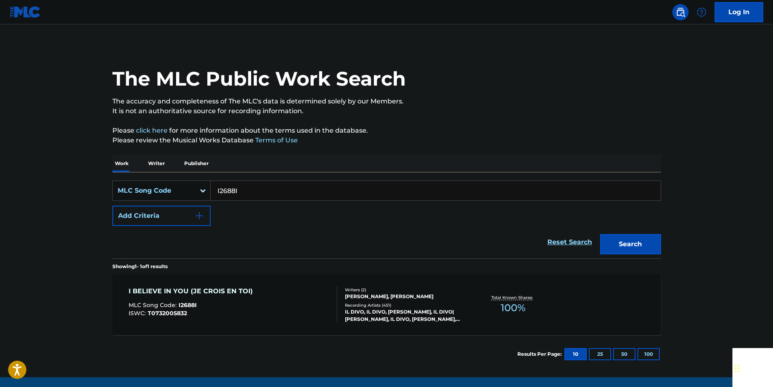
drag, startPoint x: 245, startPoint y: 184, endPoint x: 232, endPoint y: 189, distance: 13.1
click at [244, 185] on input "I2688I" at bounding box center [436, 190] width 450 height 19
click at [647, 255] on div "Search" at bounding box center [628, 242] width 65 height 32
click at [645, 241] on button "Search" at bounding box center [630, 244] width 61 height 20
click at [254, 192] on input "I2688I" at bounding box center [436, 190] width 450 height 19
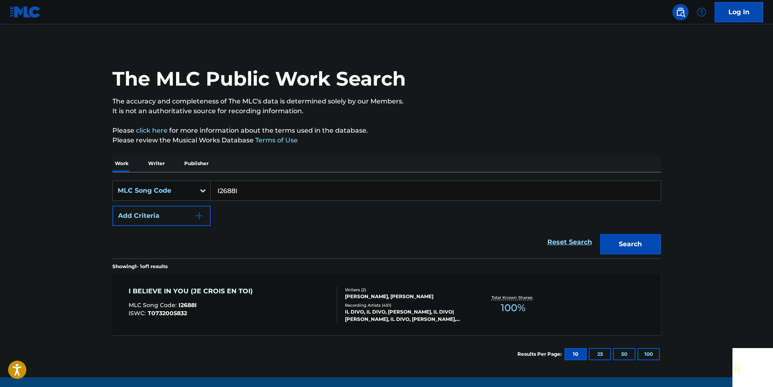
click at [254, 192] on input "I2688I" at bounding box center [436, 190] width 450 height 19
click at [608, 239] on button "Search" at bounding box center [630, 244] width 61 height 20
click at [251, 191] on input "I2688I" at bounding box center [436, 190] width 450 height 19
click at [631, 243] on button "Search" at bounding box center [630, 244] width 61 height 20
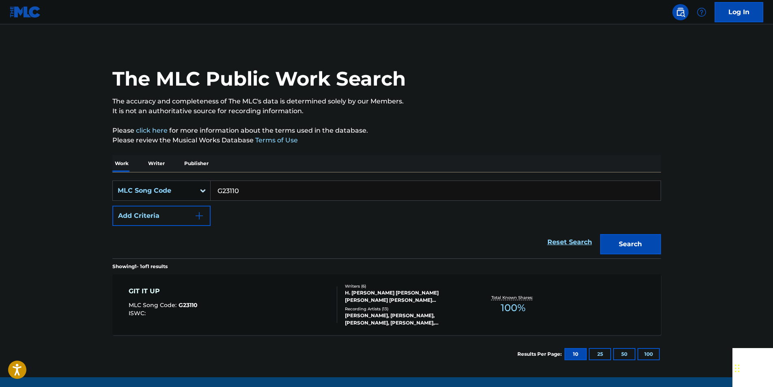
click at [294, 186] on input "G23110" at bounding box center [436, 190] width 450 height 19
click at [648, 241] on button "Search" at bounding box center [630, 244] width 61 height 20
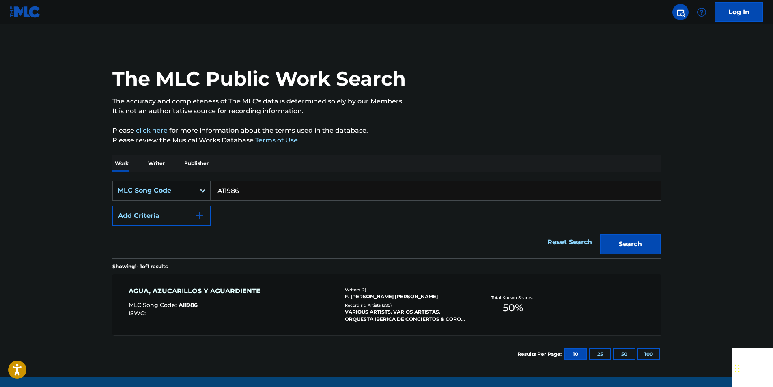
click at [250, 186] on input "A11986" at bounding box center [436, 190] width 450 height 19
click at [250, 185] on input "A11986" at bounding box center [436, 190] width 450 height 19
click at [626, 237] on button "Search" at bounding box center [630, 244] width 61 height 20
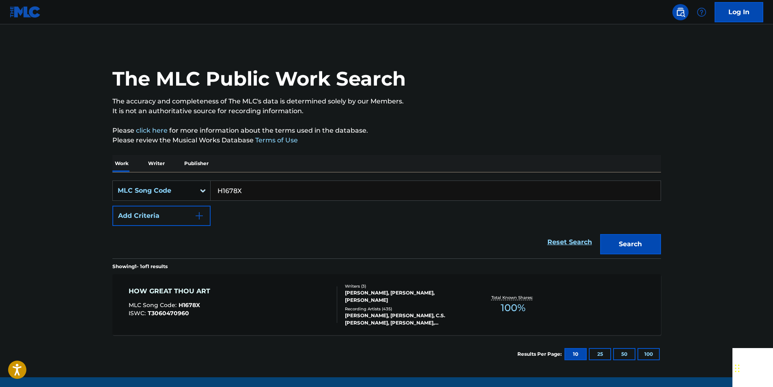
click at [250, 192] on input "H1678X" at bounding box center [436, 190] width 450 height 19
click at [649, 240] on button "Search" at bounding box center [630, 244] width 61 height 20
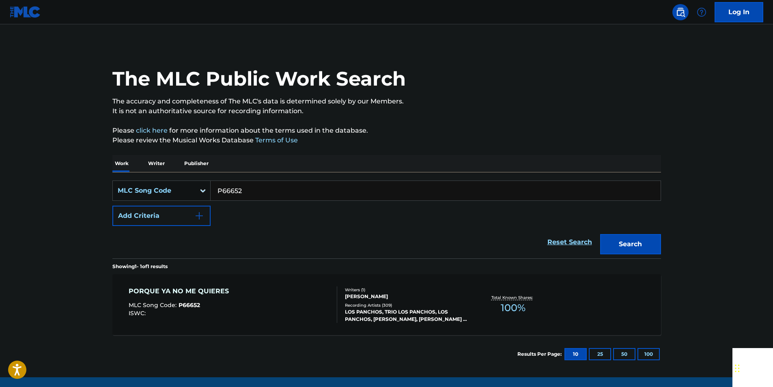
click at [250, 193] on input "P66652" at bounding box center [436, 190] width 450 height 19
click at [648, 239] on button "Search" at bounding box center [630, 244] width 61 height 20
click at [256, 196] on input "L03848" at bounding box center [436, 190] width 450 height 19
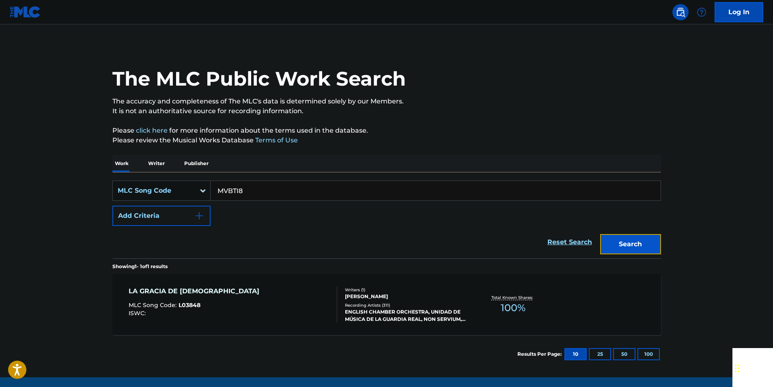
click at [608, 239] on button "Search" at bounding box center [630, 244] width 61 height 20
click at [244, 197] on input "MVBTI8" at bounding box center [436, 190] width 450 height 19
click at [609, 242] on button "Search" at bounding box center [630, 244] width 61 height 20
click at [259, 191] on input "P7076M" at bounding box center [436, 190] width 450 height 19
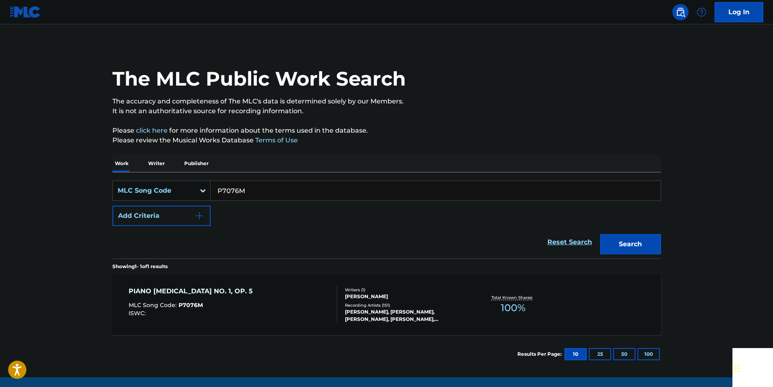
click at [258, 191] on input "P7076M" at bounding box center [436, 190] width 450 height 19
type input "E1402E"
click at [651, 239] on button "Search" at bounding box center [630, 244] width 61 height 20
